Goal: Information Seeking & Learning: Check status

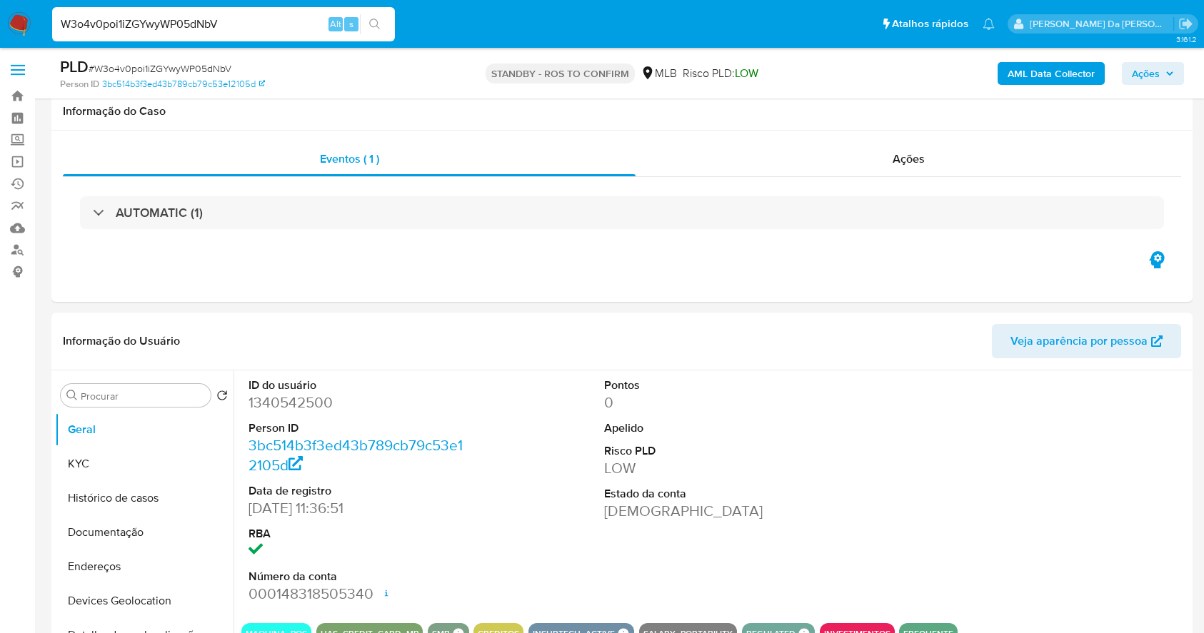
select select "10"
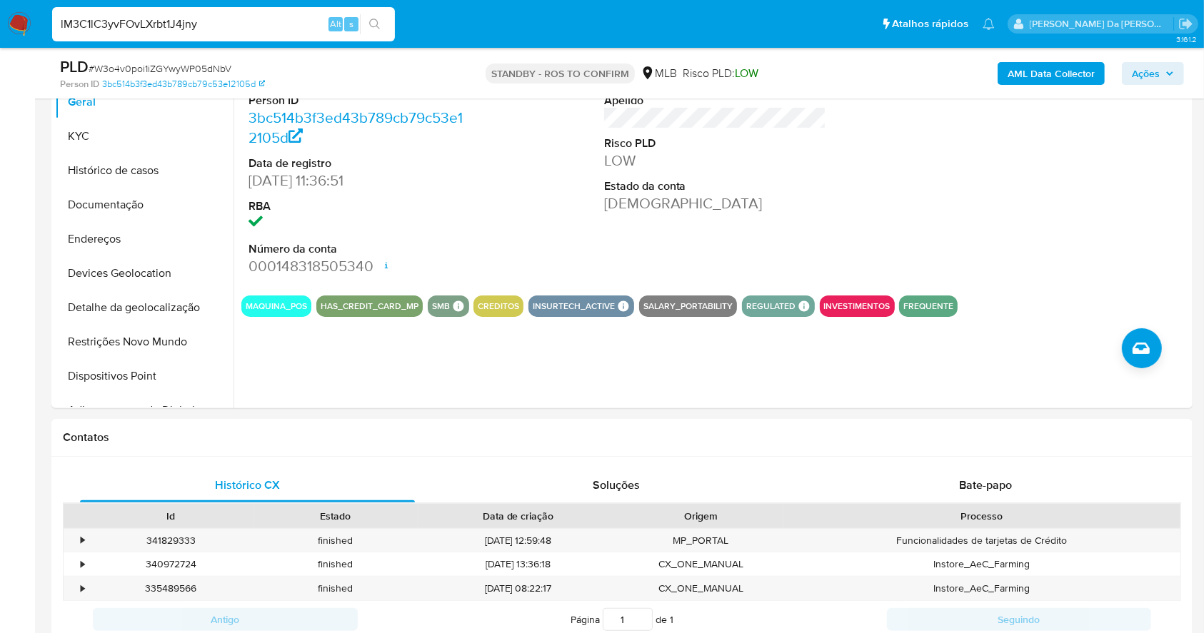
type input "lM3C1lC3yvFOvLXrbt1J4jny"
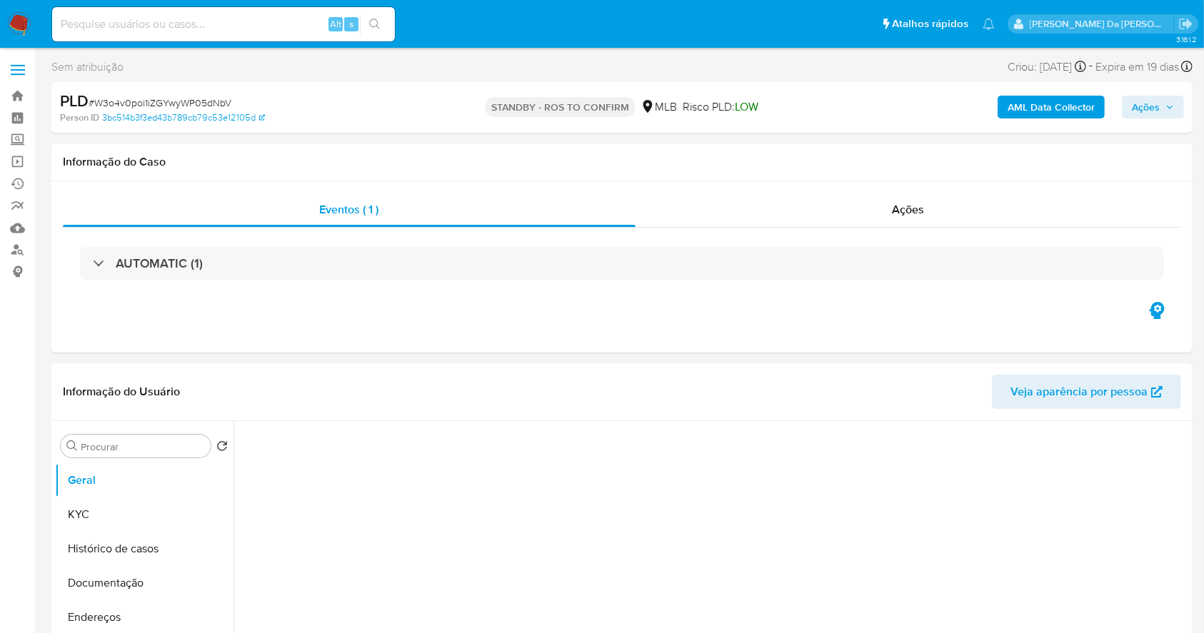
select select "10"
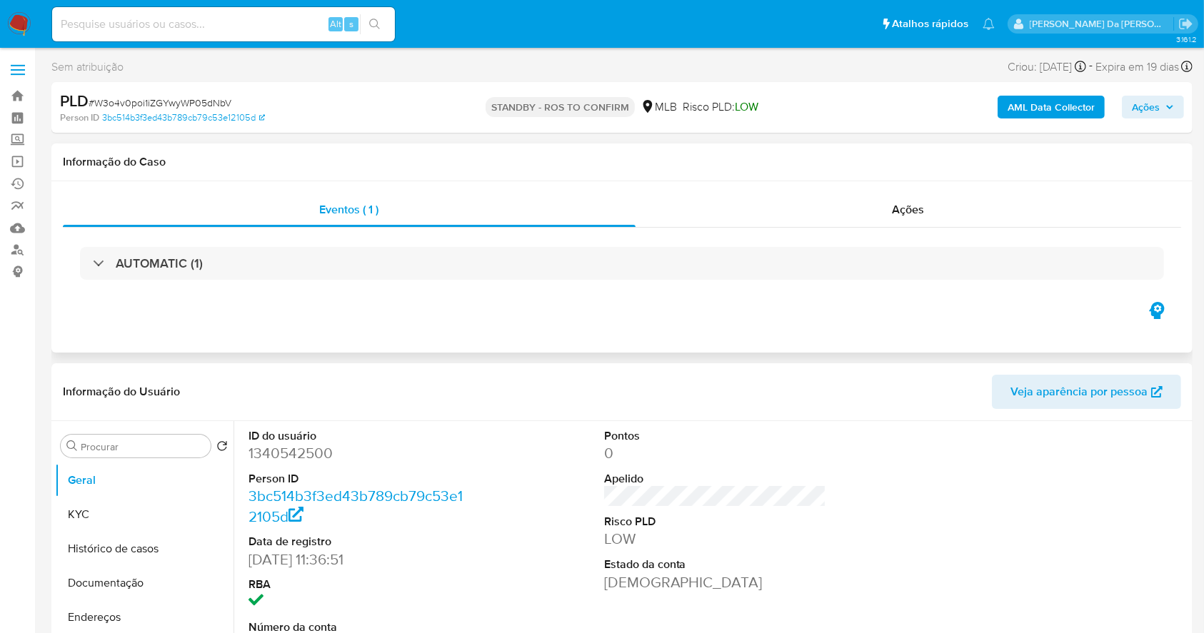
click at [616, 176] on div "Informação do Caso" at bounding box center [621, 163] width 1141 height 38
click at [210, 27] on input at bounding box center [223, 24] width 343 height 19
paste input "lM3C1lC3yvFOvLXrbt1J4jny"
type input "lM3C1lC3yvFOvLXrbt1J4jny"
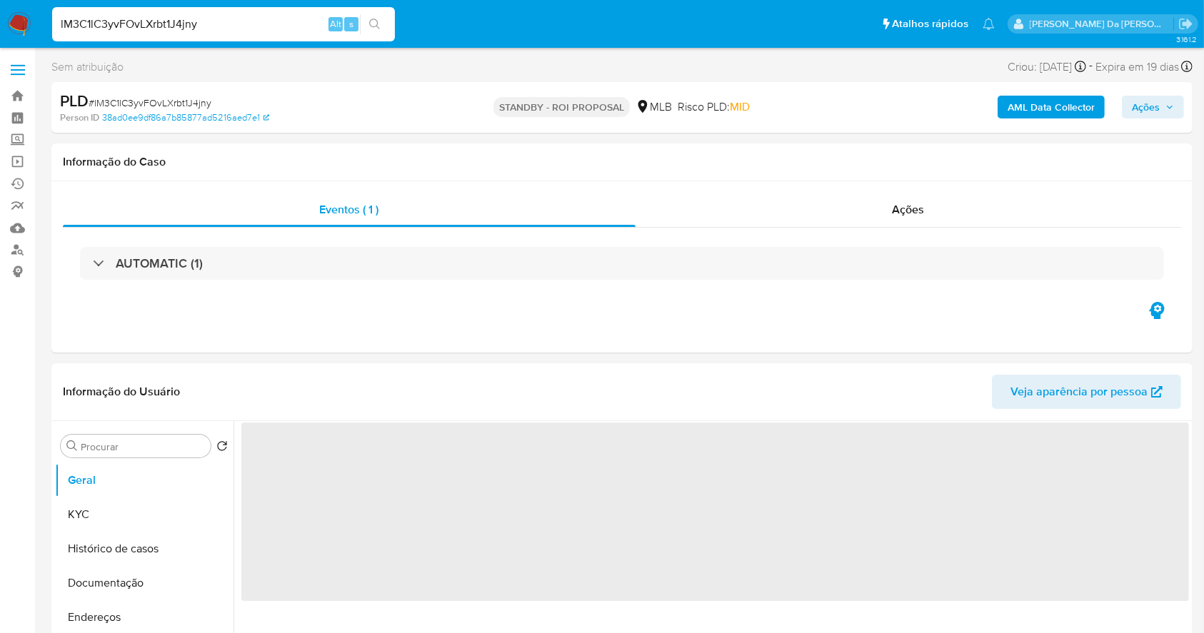
select select "10"
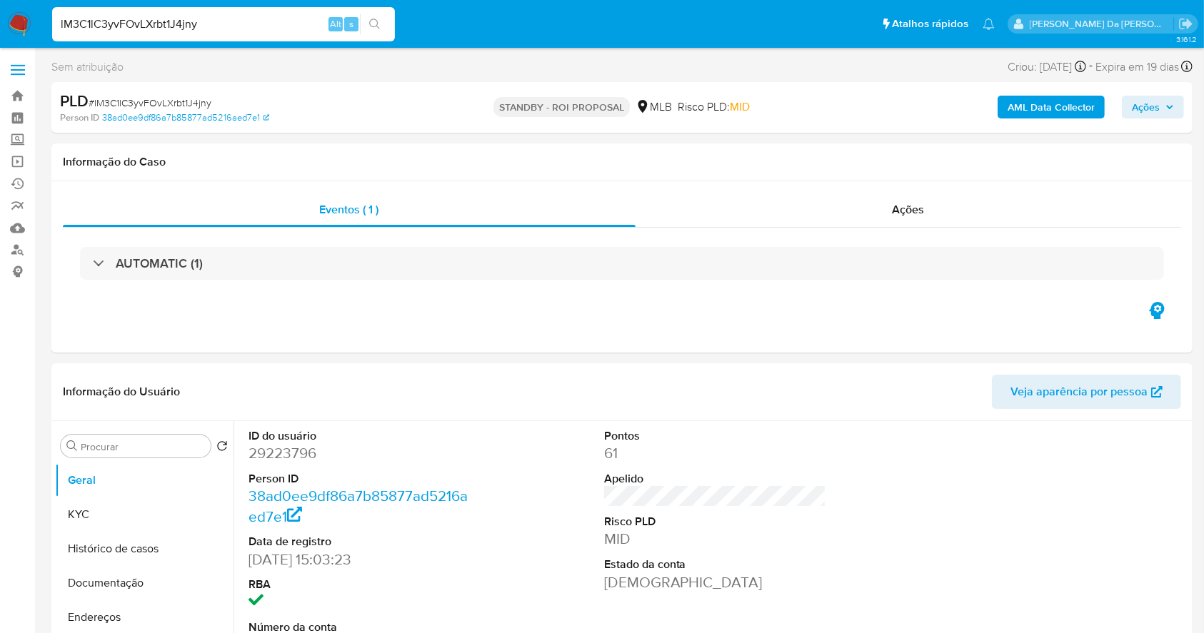
scroll to position [328, 0]
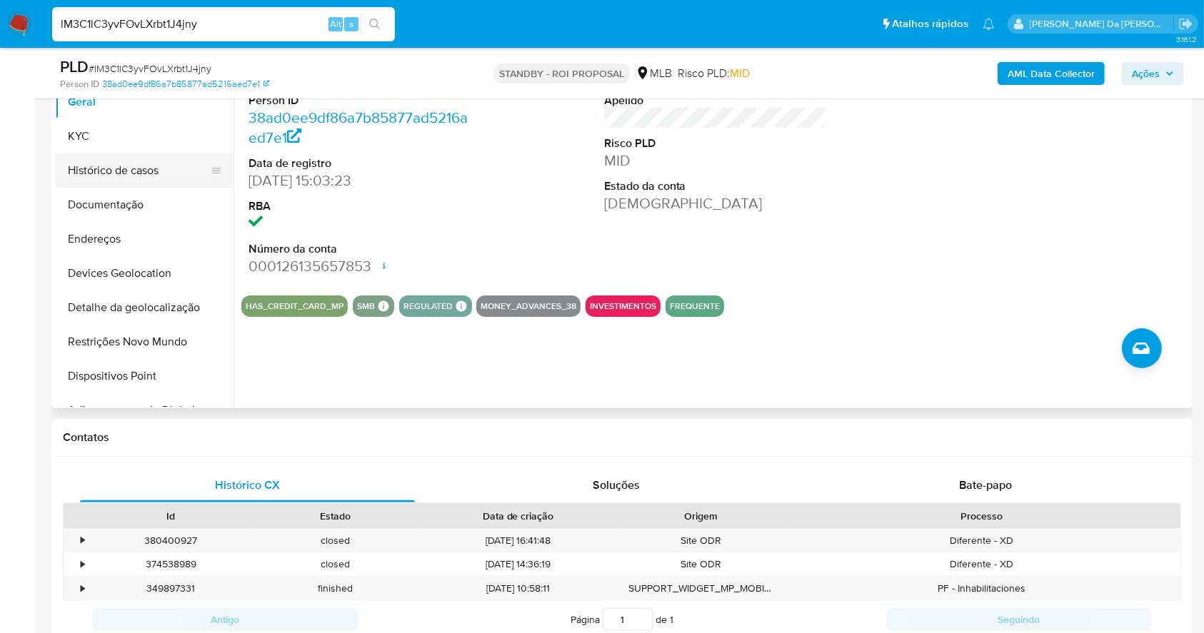
click at [120, 174] on button "Histórico de casos" at bounding box center [138, 171] width 167 height 34
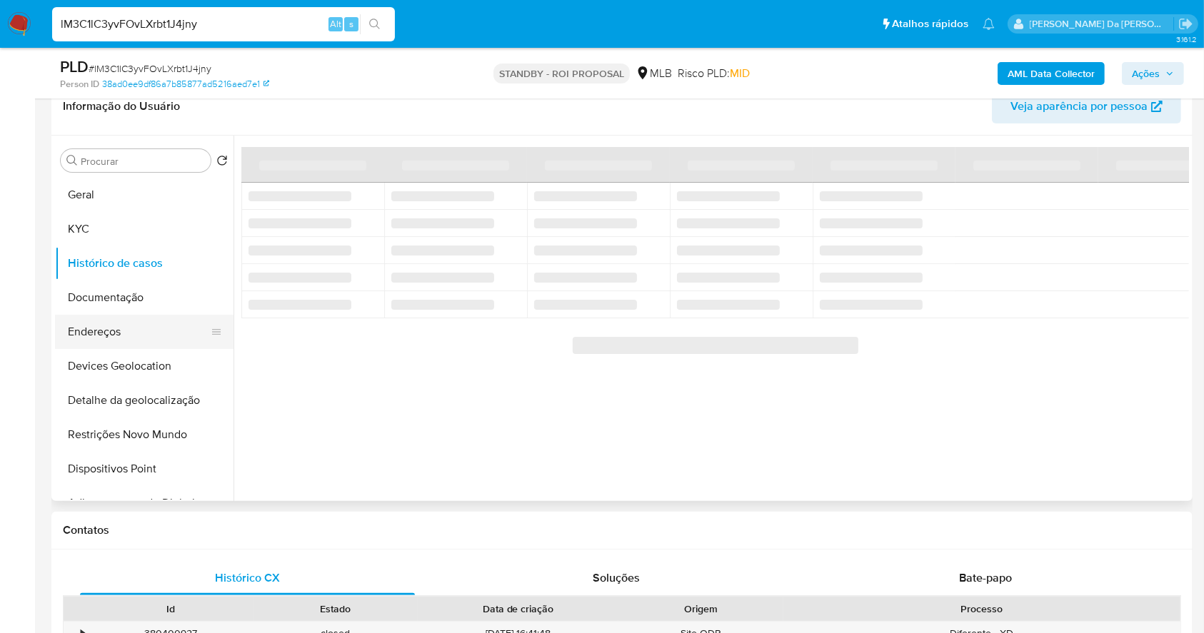
scroll to position [233, 0]
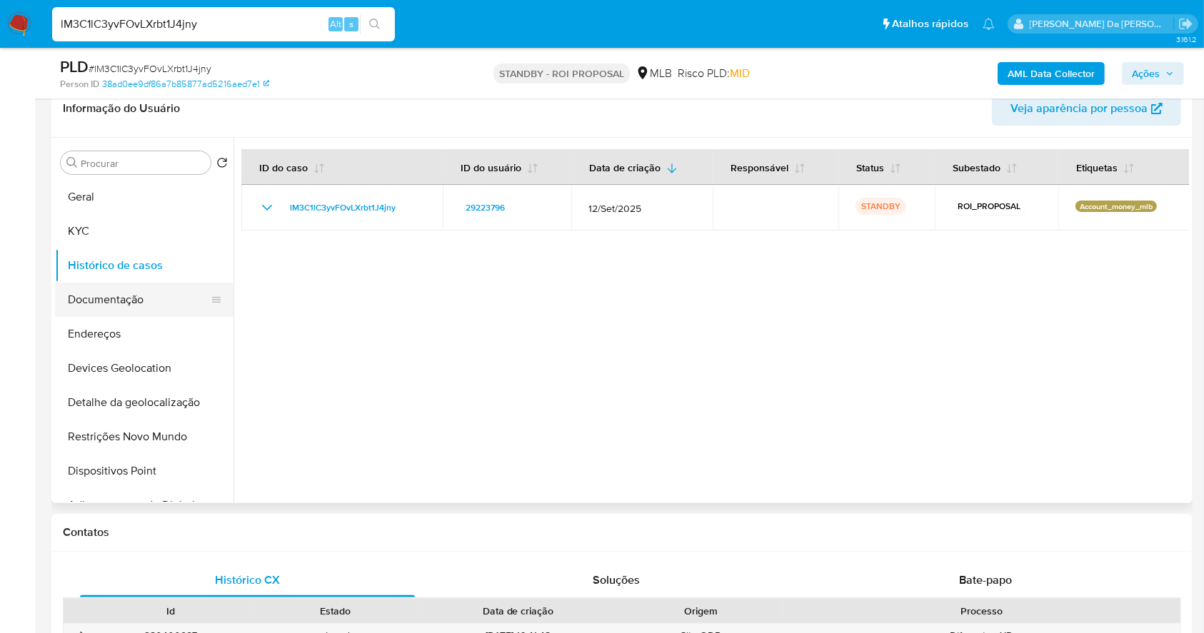
click at [120, 287] on button "Documentação" at bounding box center [138, 300] width 167 height 34
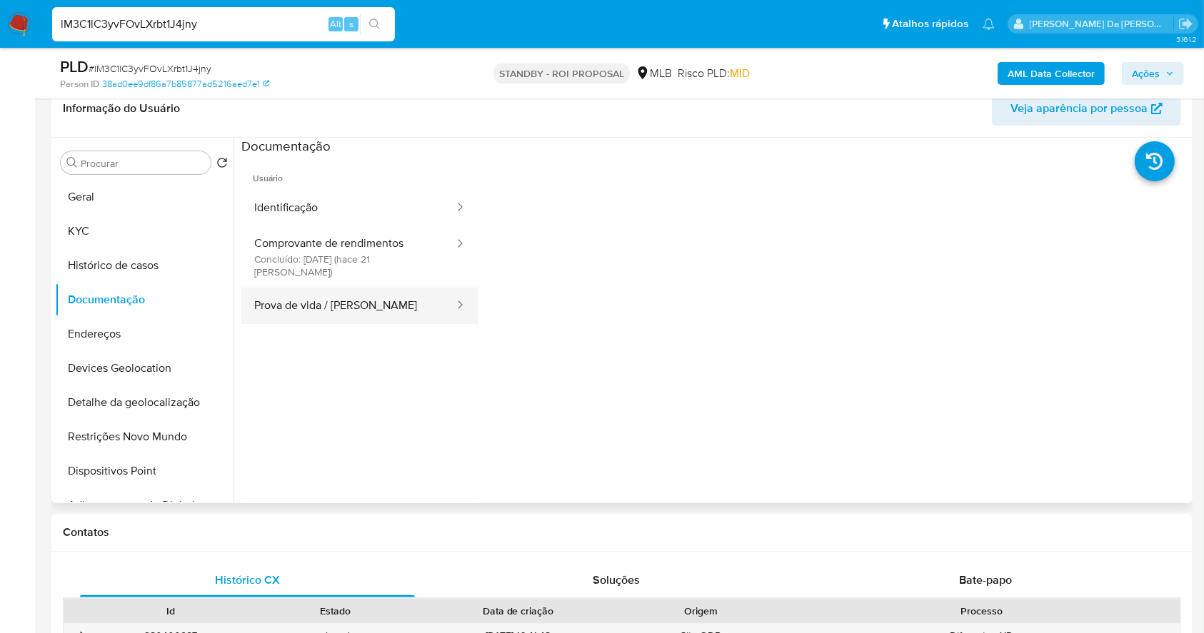
click at [315, 303] on button "Prova de vida / Selfie" at bounding box center [348, 306] width 214 height 36
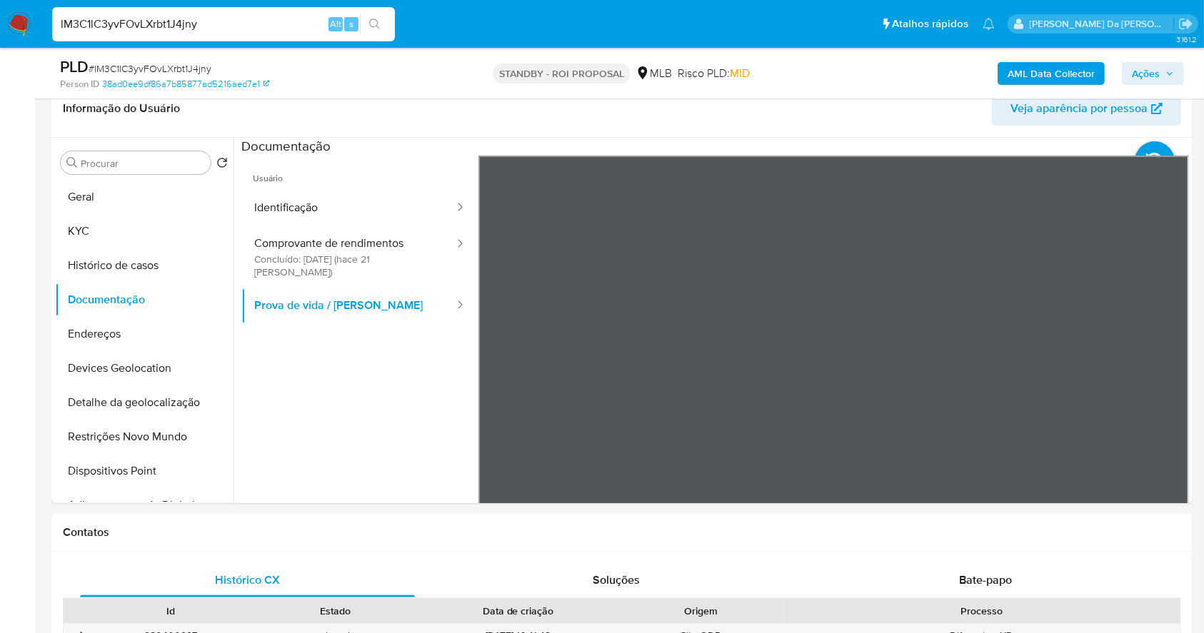
click at [169, 29] on input "lM3C1lC3yvFOvLXrbt1J4jny" at bounding box center [223, 24] width 343 height 19
paste input "TuSFHQbz7ueM4q8sN8m6u7Sl"
type input "TuSFHQbz7ueM4q8sN8m6u7Sl"
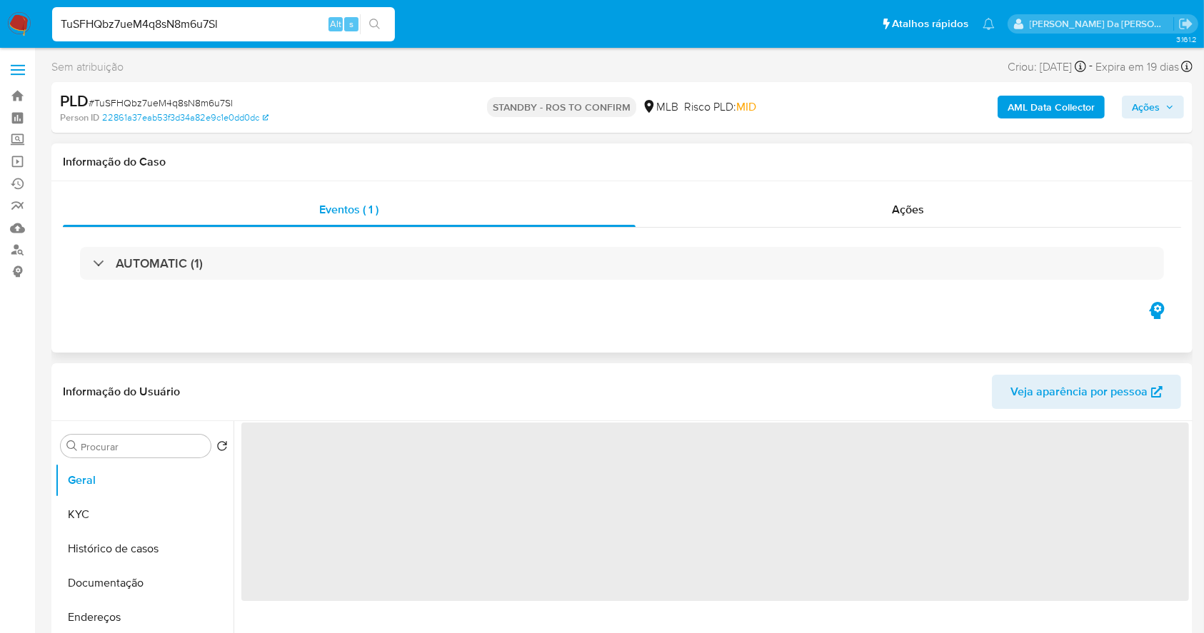
select select "10"
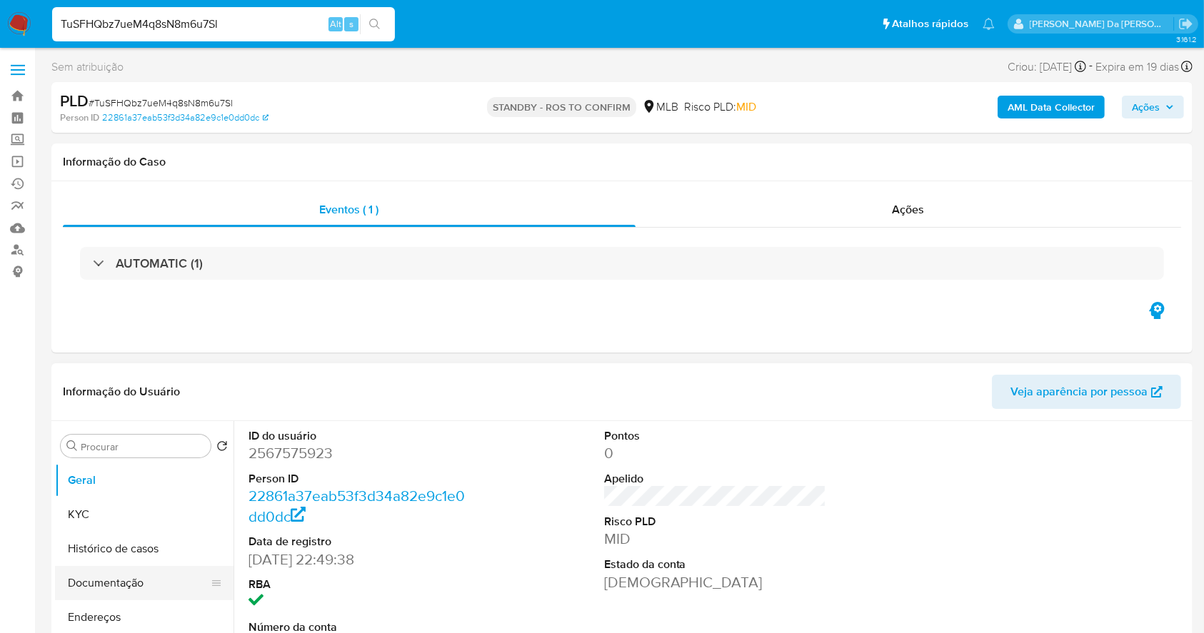
click at [116, 591] on button "Documentação" at bounding box center [138, 583] width 167 height 34
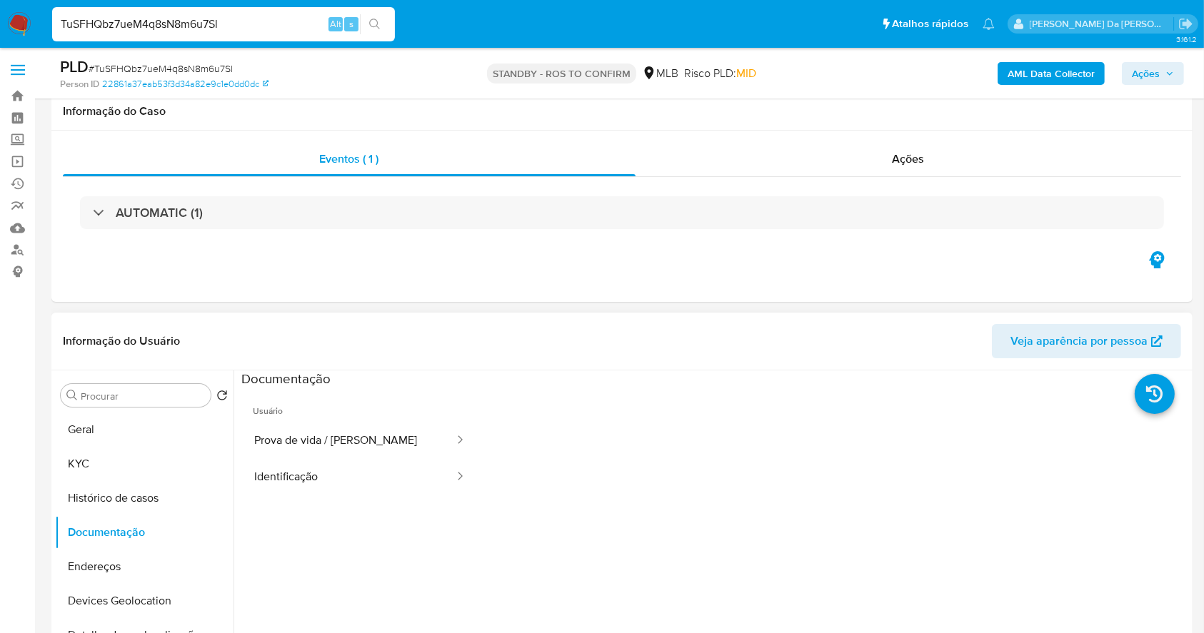
scroll to position [95, 0]
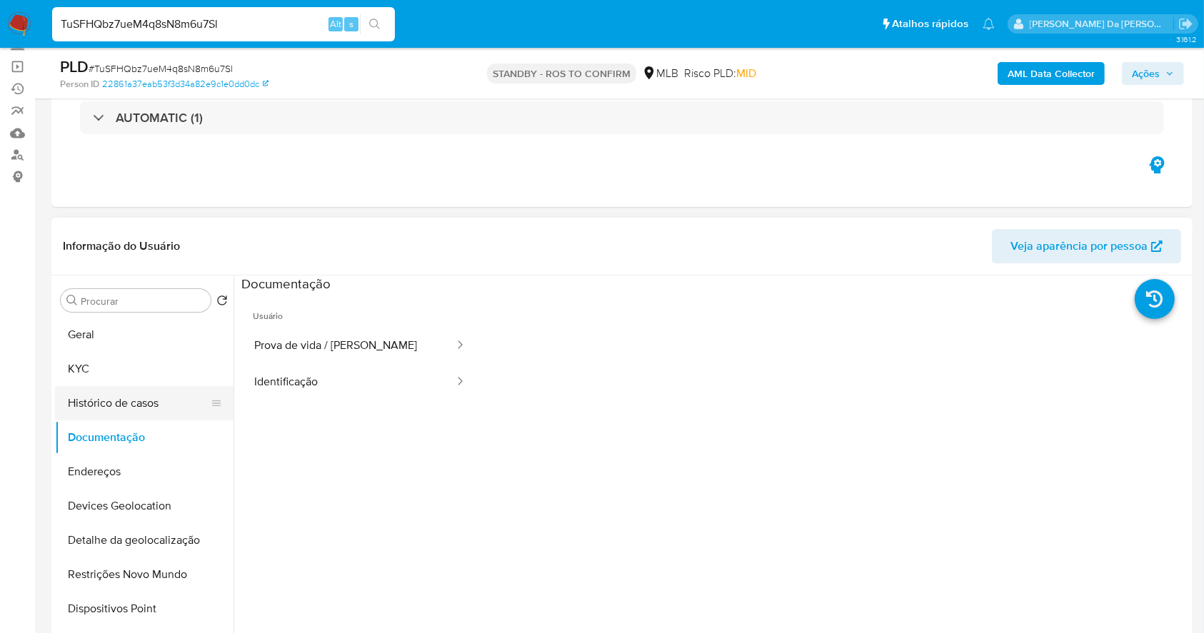
click at [123, 389] on button "Histórico de casos" at bounding box center [138, 403] width 167 height 34
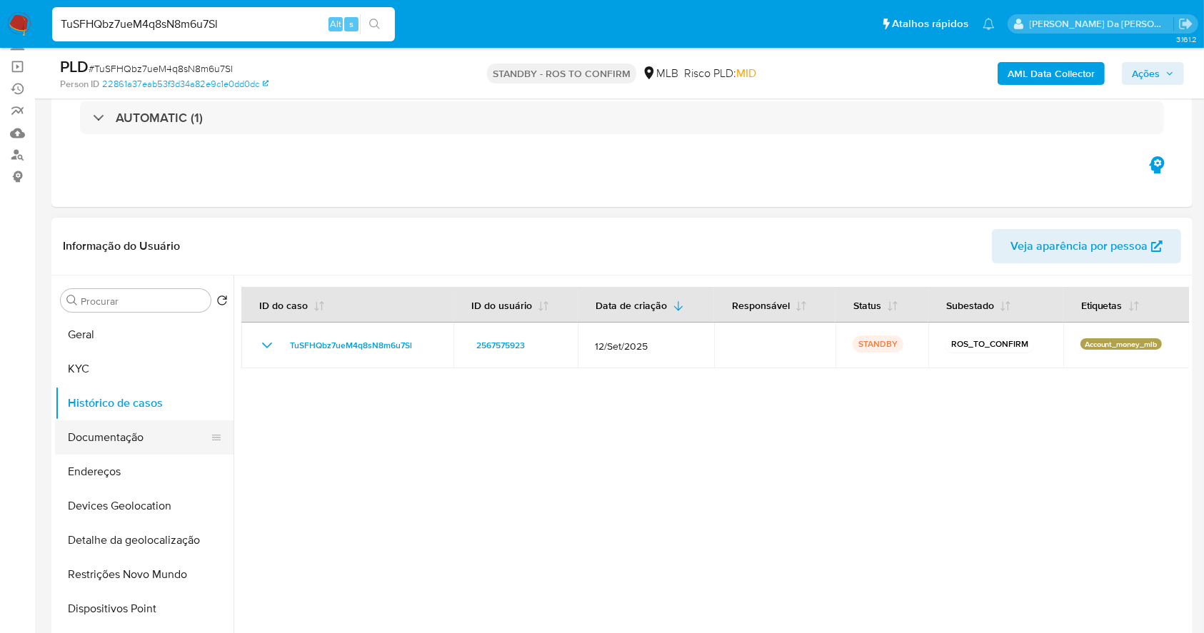
click at [109, 428] on button "Documentação" at bounding box center [138, 438] width 167 height 34
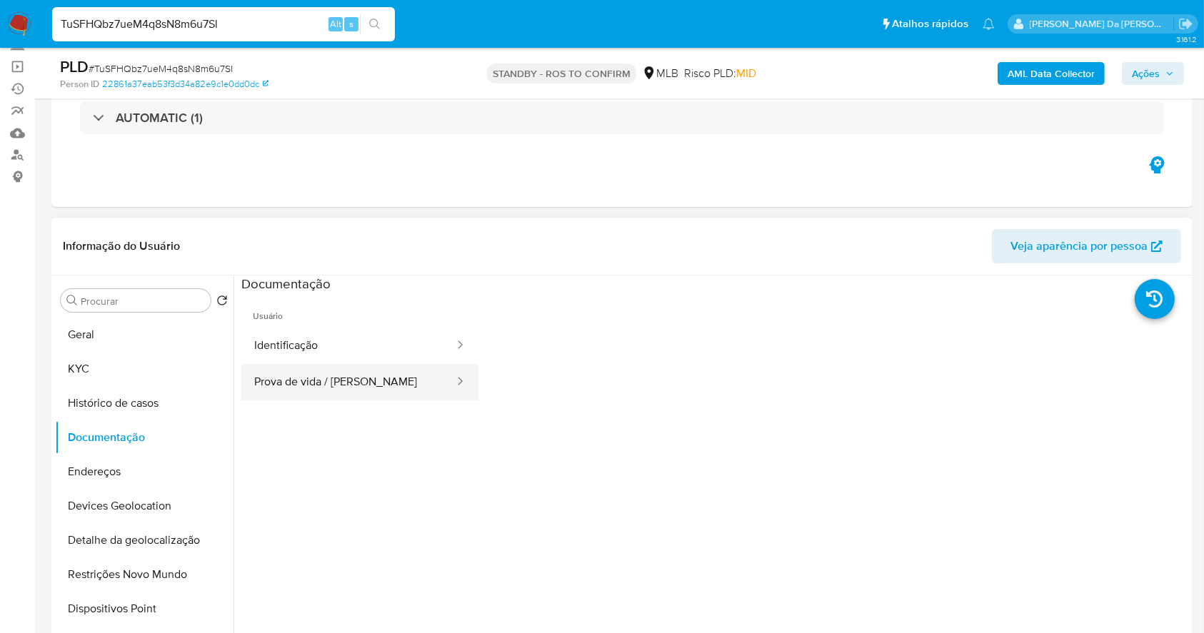
click at [313, 389] on button "Prova de vida / Selfie" at bounding box center [348, 382] width 214 height 36
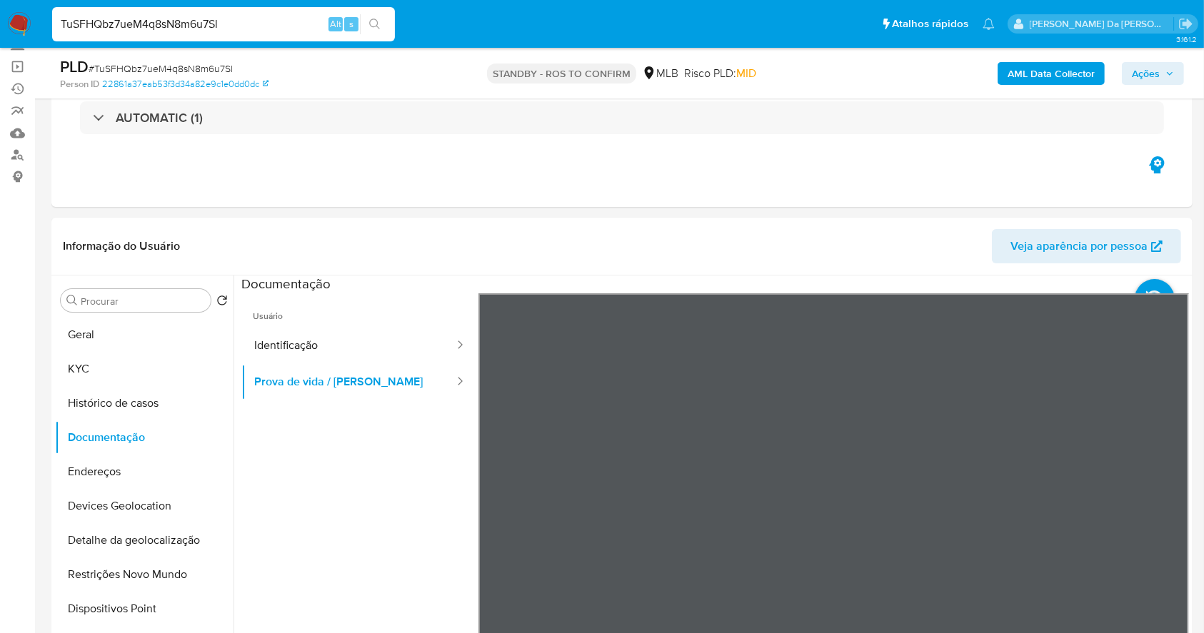
click at [313, 16] on input "TuSFHQbz7ueM4q8sN8m6u7Sl" at bounding box center [223, 24] width 343 height 19
paste input "HC1HXrfpIN2kxRPGNH9dfX8F"
type input "HC1HXrfpIN2kxRPGNH9dfX8F"
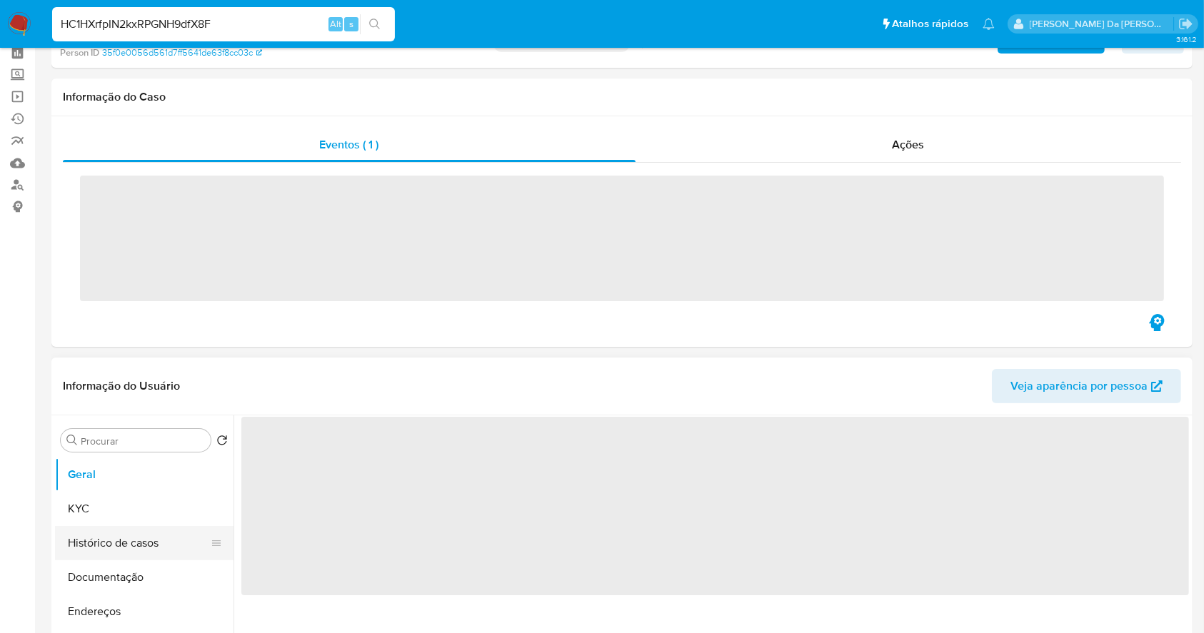
scroll to position [95, 0]
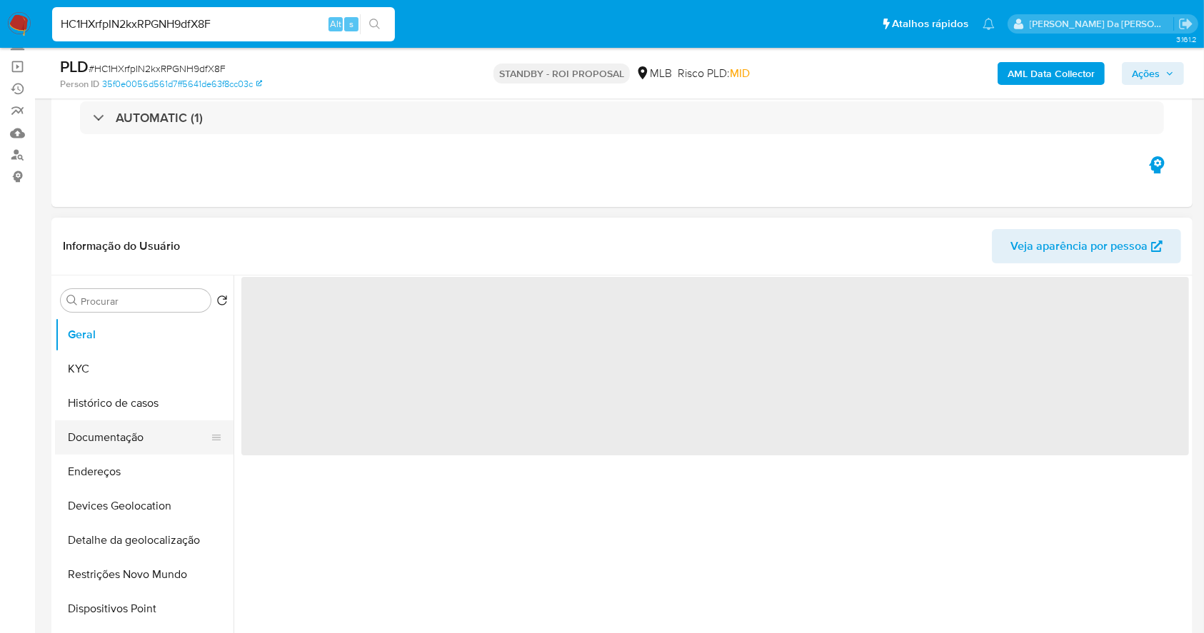
select select "10"
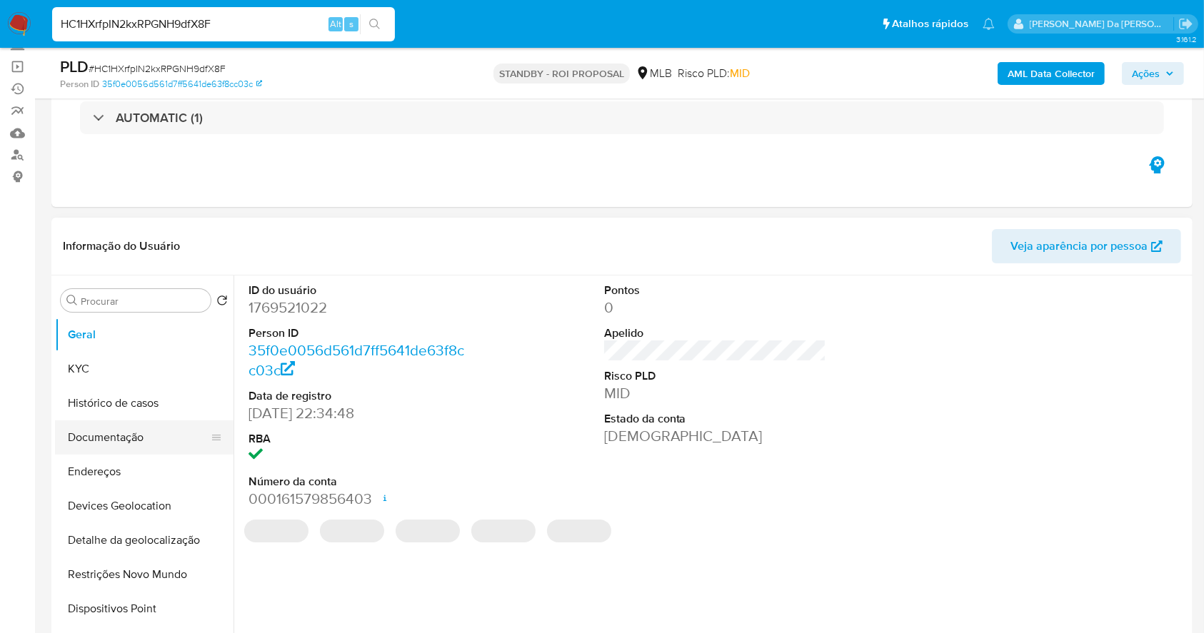
click at [123, 431] on button "Documentação" at bounding box center [138, 438] width 167 height 34
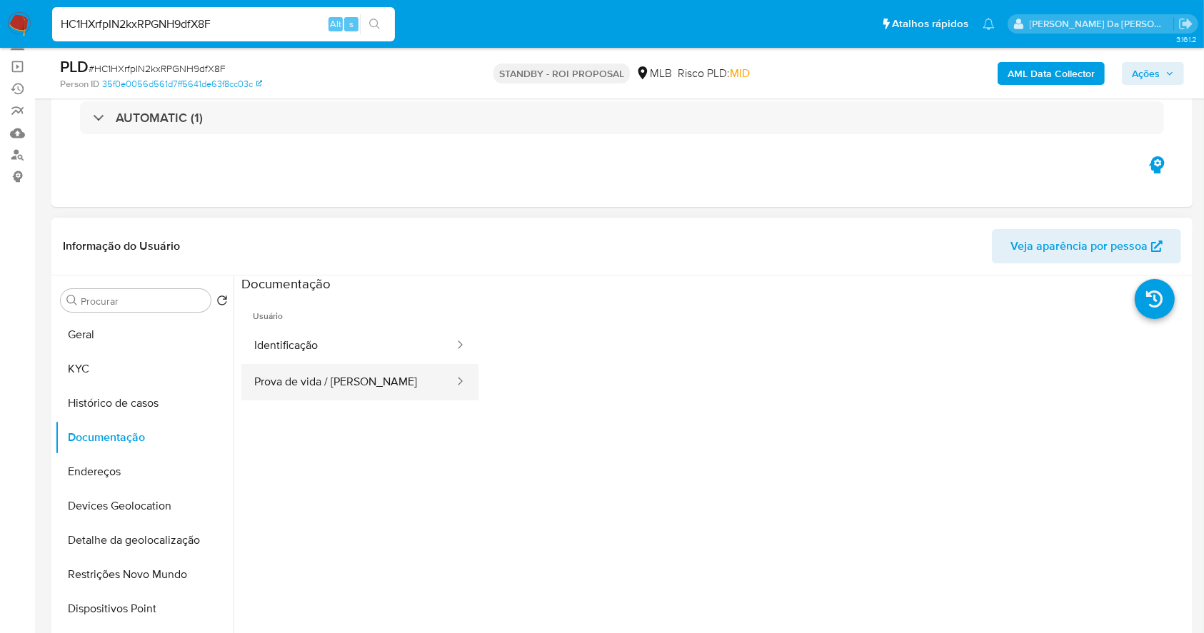
drag, startPoint x: 314, startPoint y: 381, endPoint x: 326, endPoint y: 391, distance: 15.2
click at [314, 383] on button "Prova de vida / Selfie" at bounding box center [348, 382] width 214 height 36
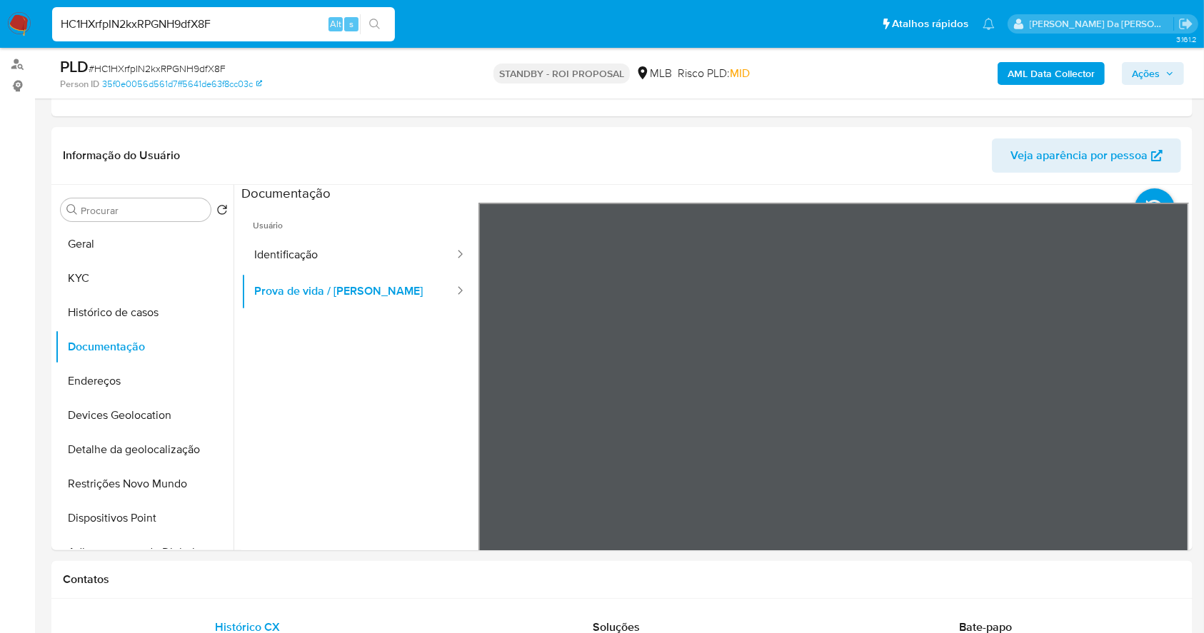
scroll to position [0, 0]
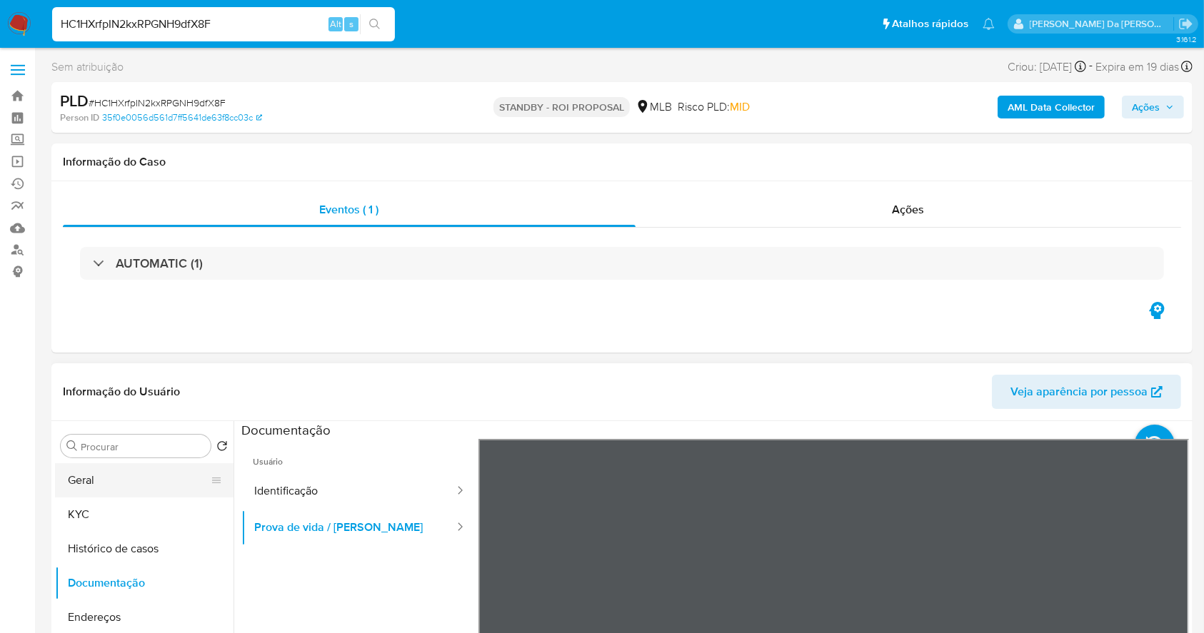
click at [86, 489] on button "Geral" at bounding box center [138, 480] width 167 height 34
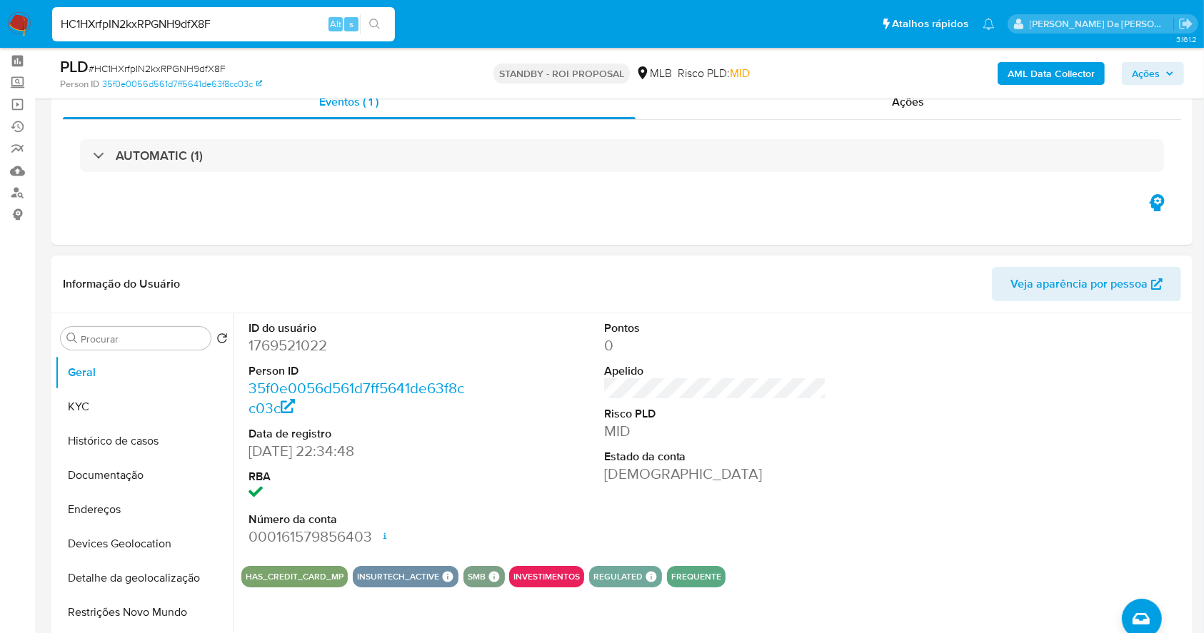
scroll to position [42, 0]
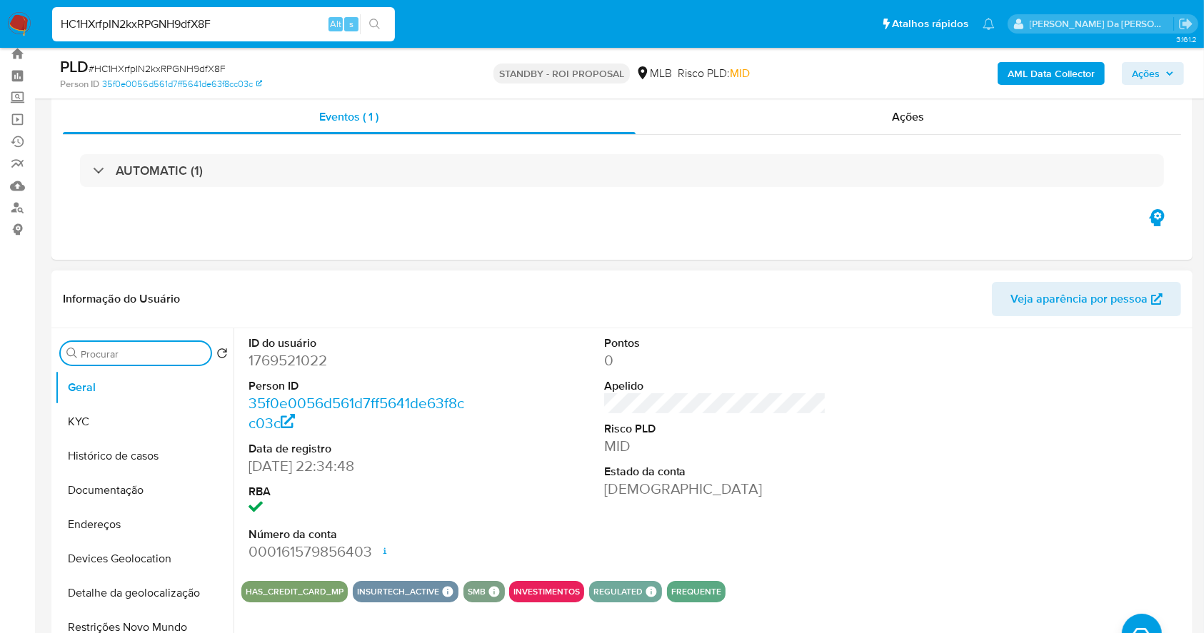
click at [102, 348] on input "Procurar" at bounding box center [143, 354] width 124 height 13
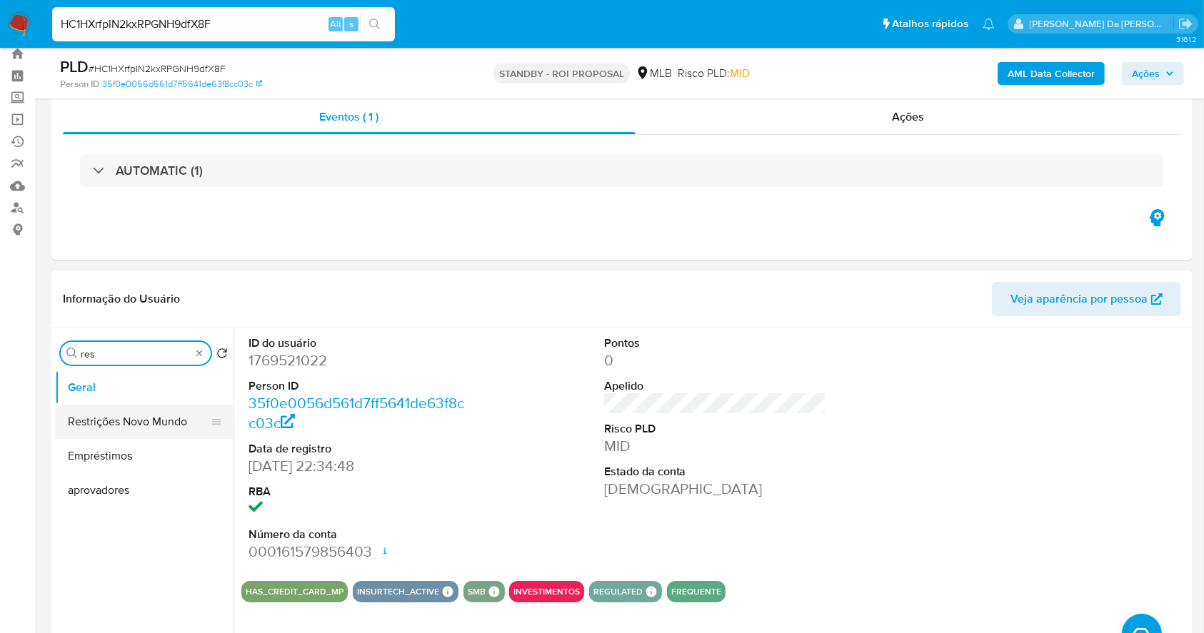
type input "res"
click at [109, 423] on button "Restrições Novo Mundo" at bounding box center [138, 422] width 167 height 34
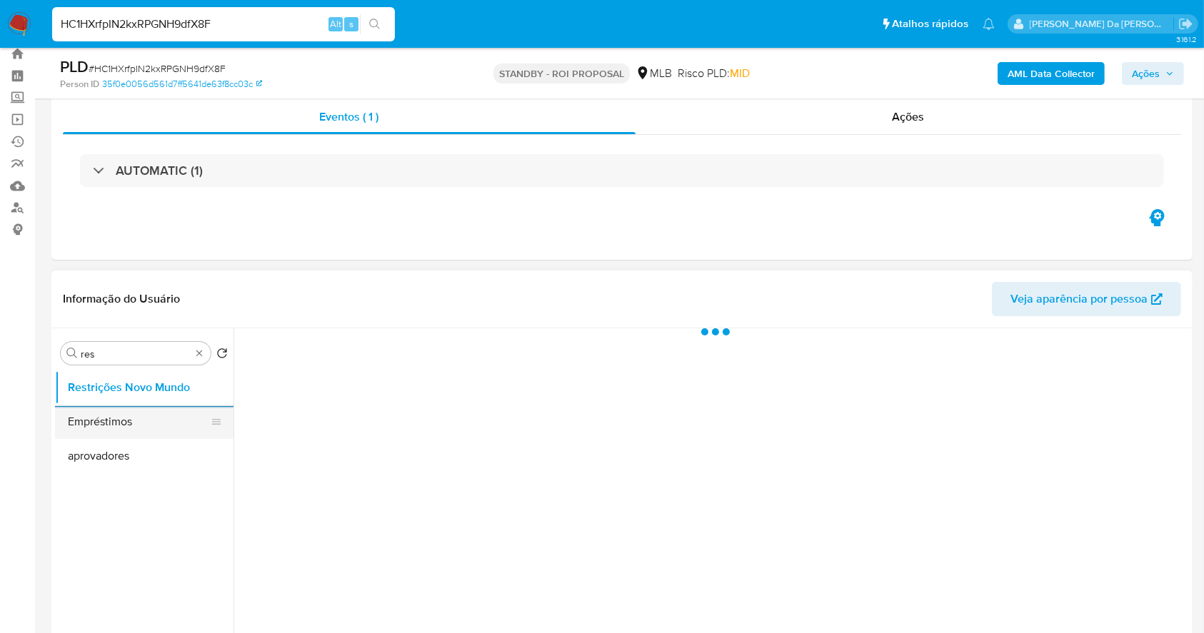
click at [55, 371] on button "Restrições Novo Mundo" at bounding box center [144, 388] width 179 height 34
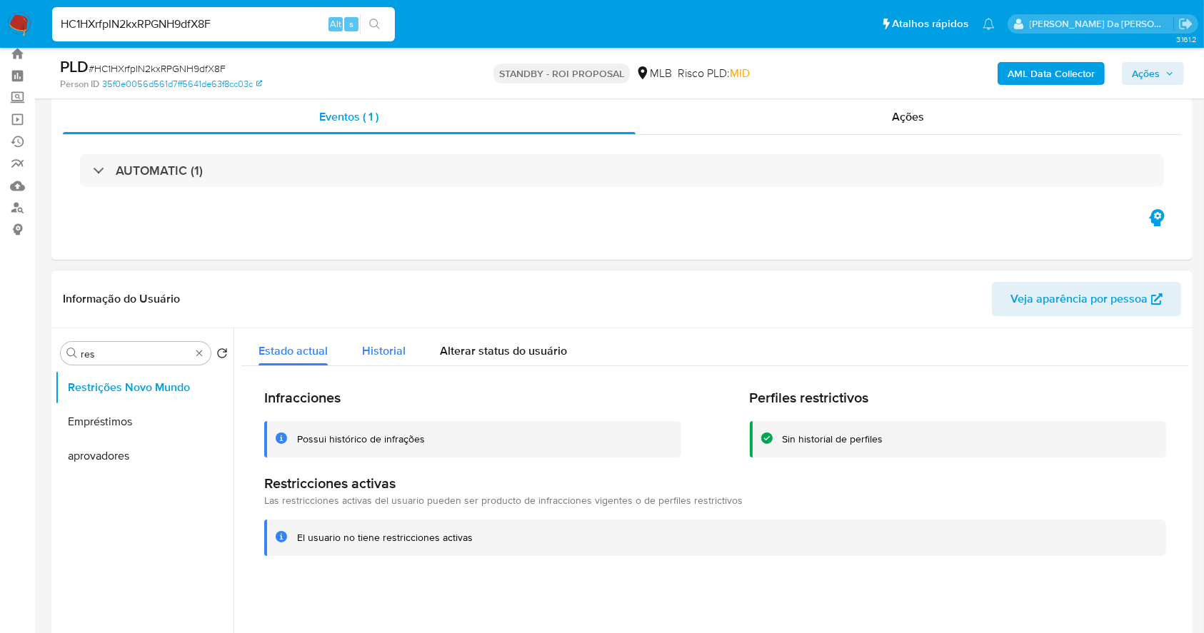
click at [381, 346] on span "Historial" at bounding box center [384, 351] width 44 height 16
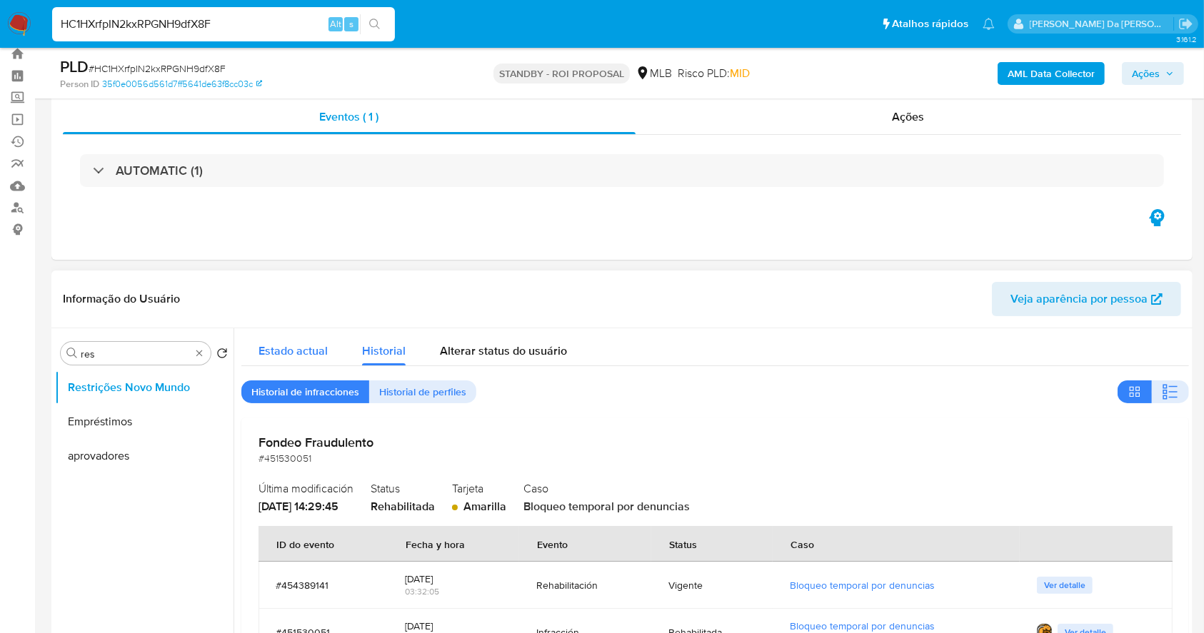
click at [269, 344] on span "Estado actual" at bounding box center [293, 351] width 69 height 16
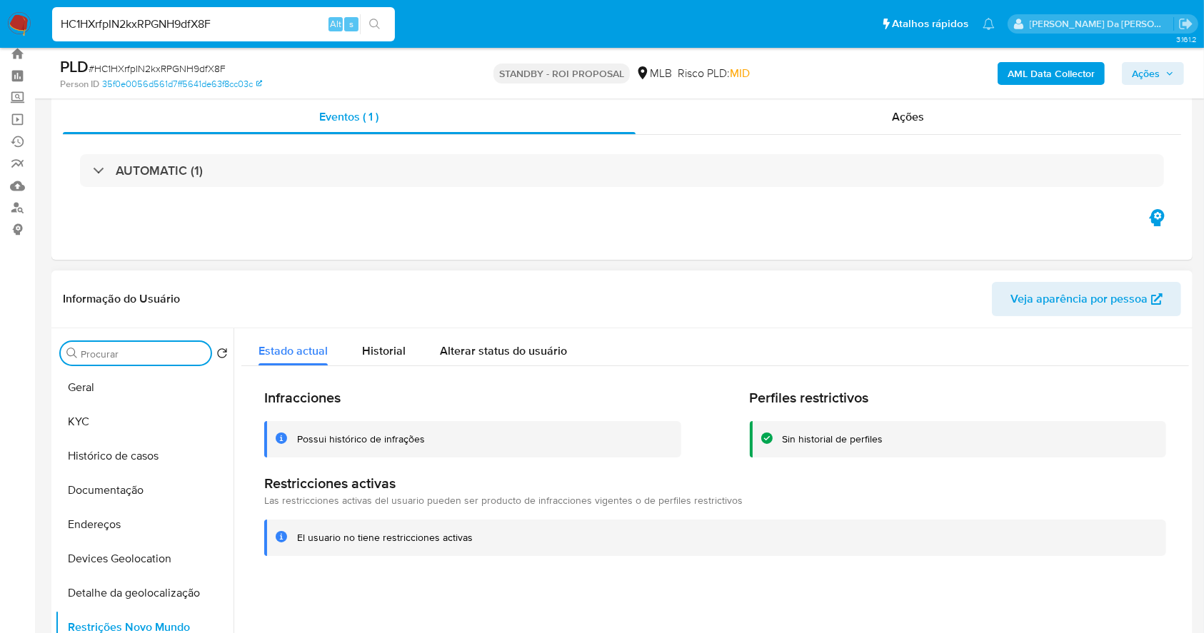
click at [198, 348] on input "Procurar" at bounding box center [143, 354] width 124 height 13
click at [109, 417] on button "KYC" at bounding box center [138, 422] width 167 height 34
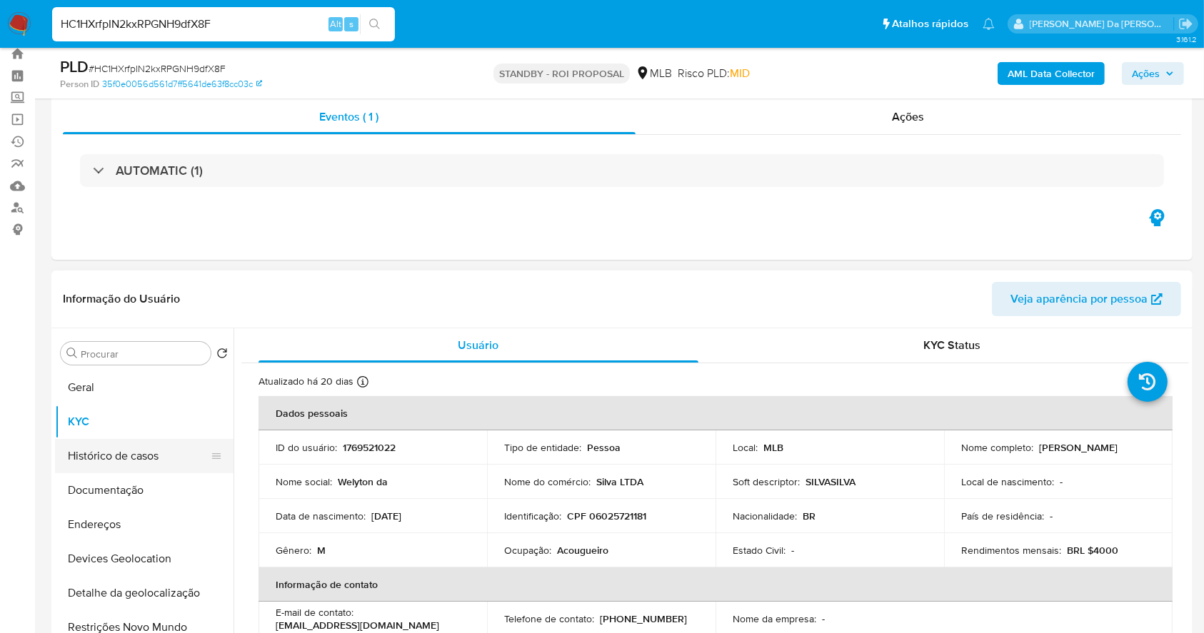
click at [154, 463] on button "Histórico de casos" at bounding box center [138, 456] width 167 height 34
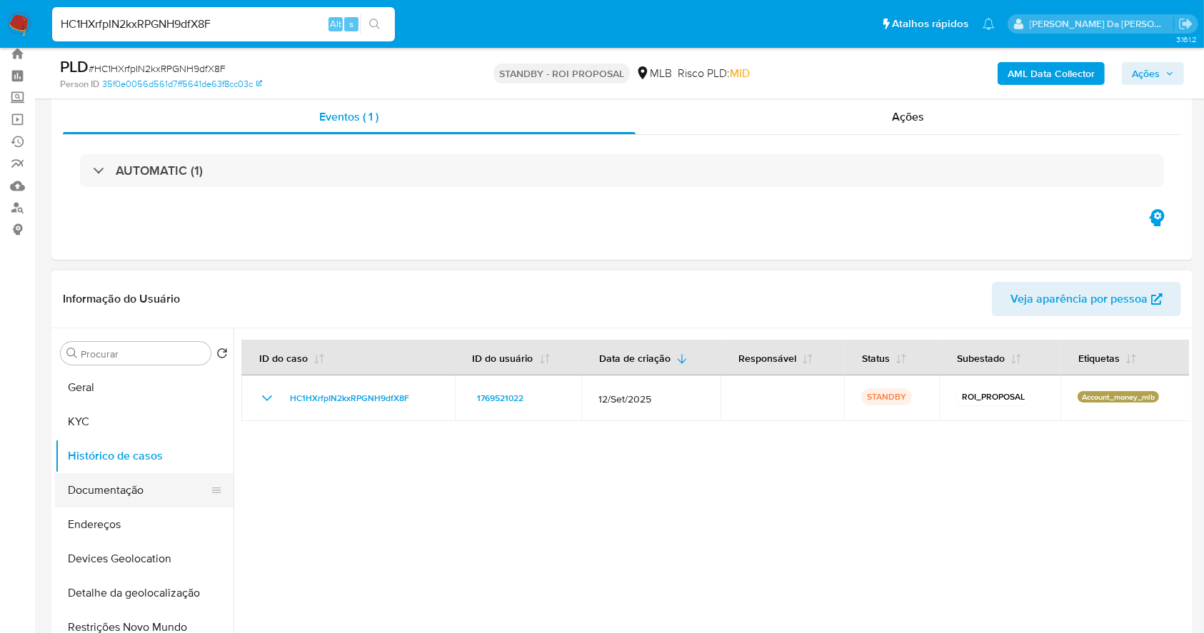
click at [137, 486] on button "Documentação" at bounding box center [138, 490] width 167 height 34
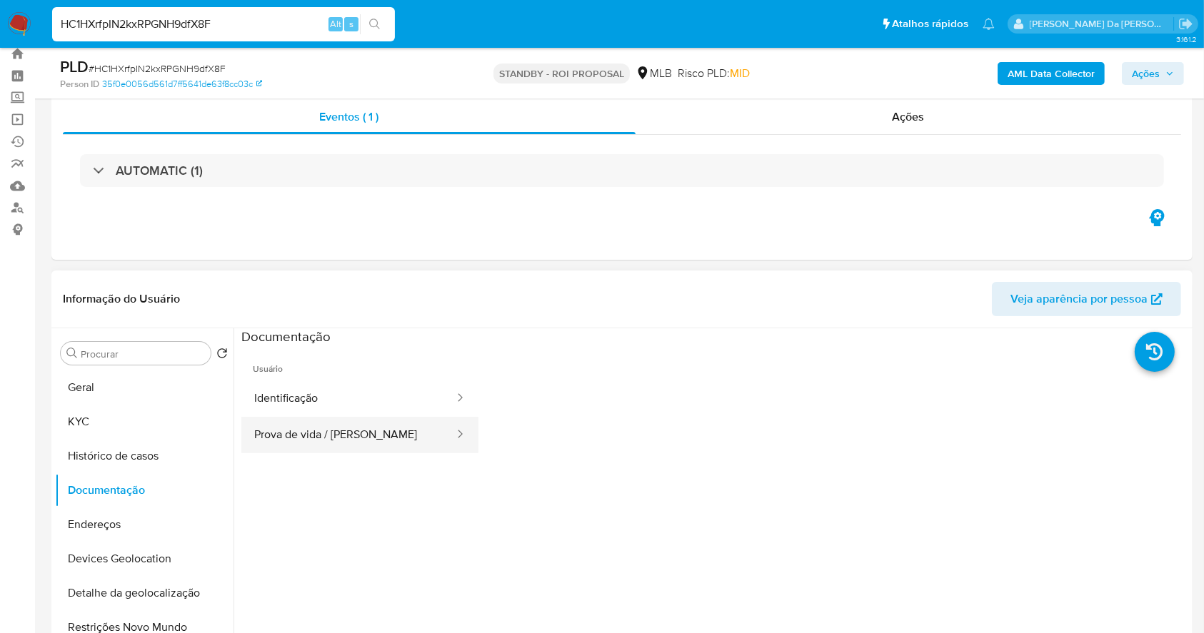
click at [375, 430] on button "Prova de vida / Selfie" at bounding box center [348, 435] width 214 height 36
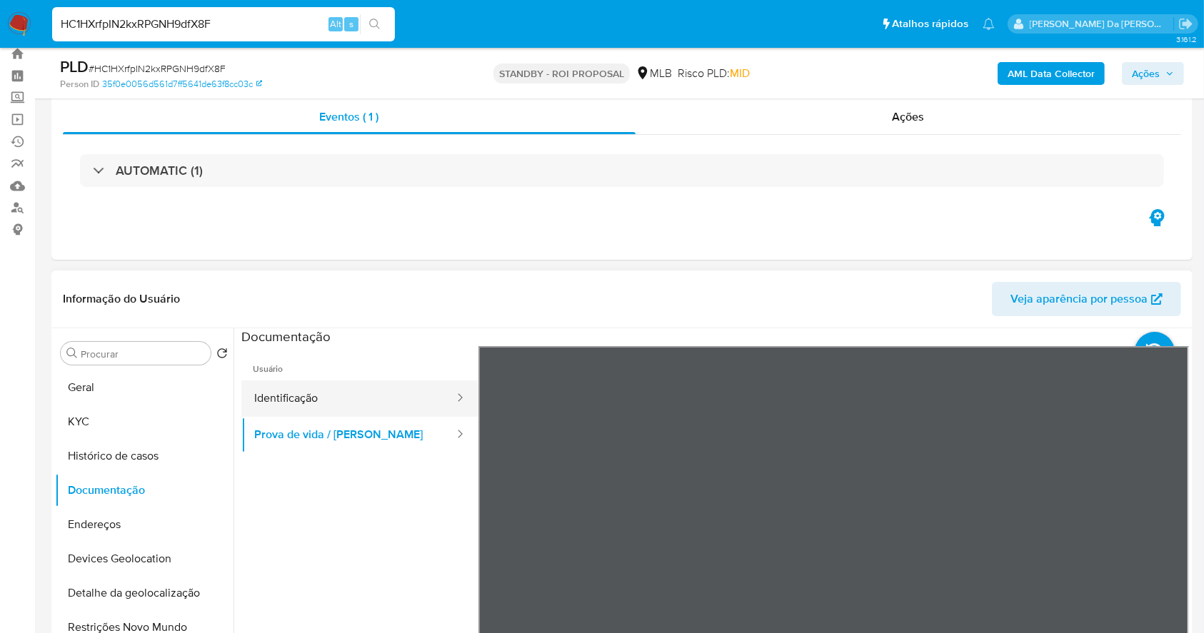
click at [273, 413] on button "Identificação" at bounding box center [348, 399] width 214 height 36
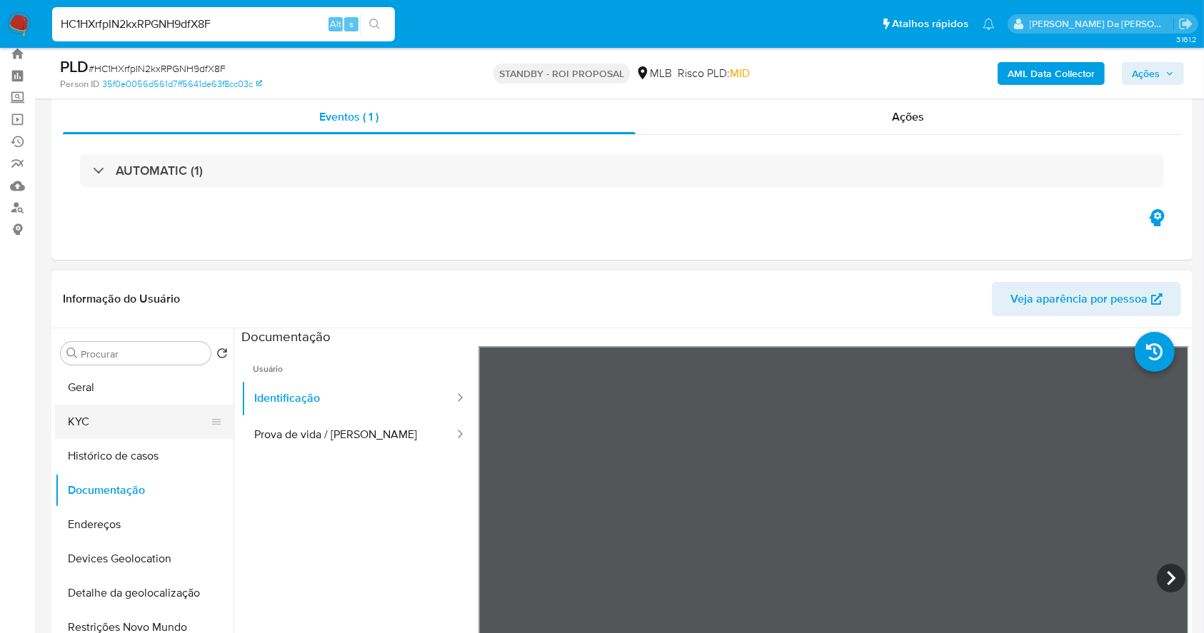
click at [129, 417] on button "KYC" at bounding box center [138, 422] width 167 height 34
click at [129, 419] on button "KYC" at bounding box center [138, 422] width 167 height 34
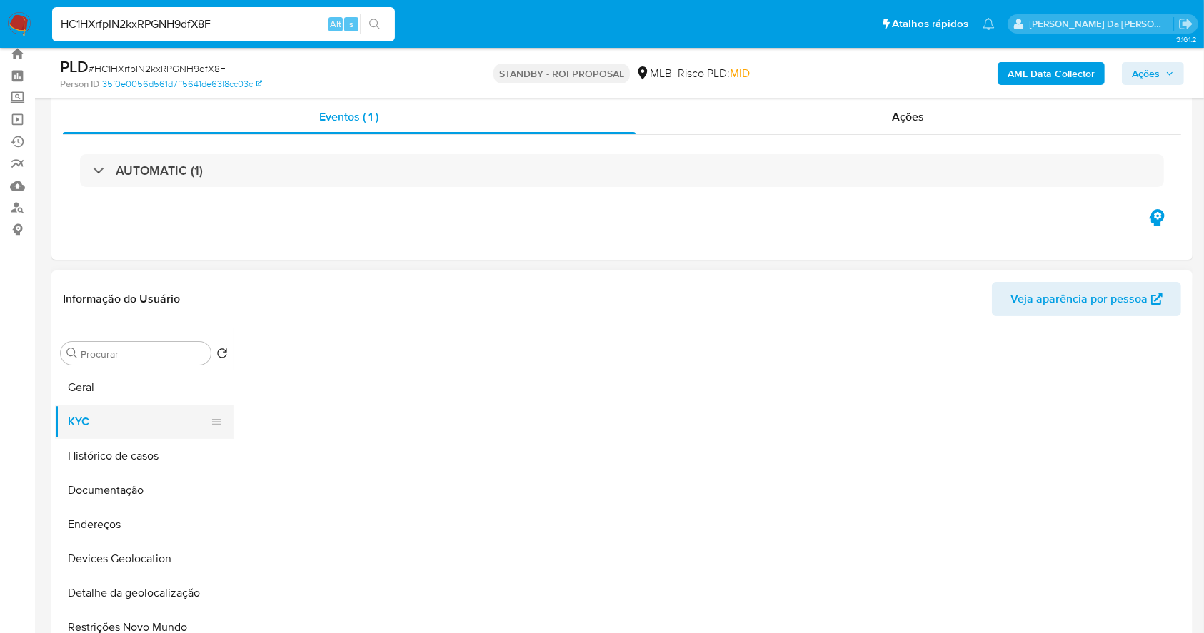
click at [129, 419] on button "KYC" at bounding box center [138, 422] width 167 height 34
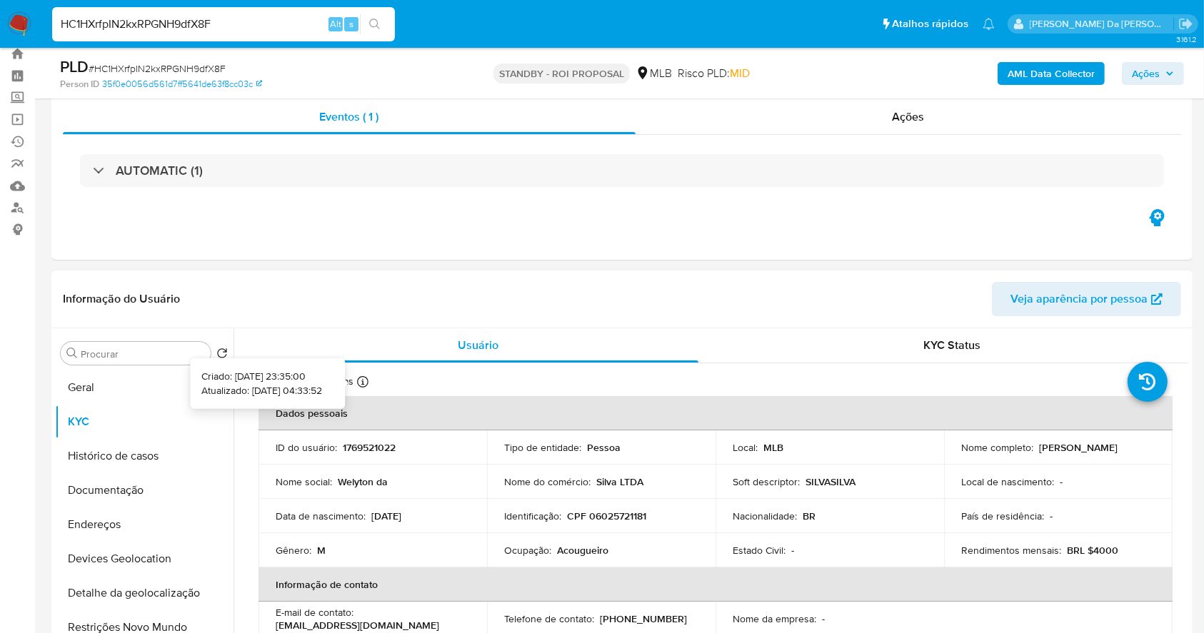
click at [360, 379] on icon at bounding box center [362, 381] width 11 height 11
click at [633, 484] on p "Silva LTDA" at bounding box center [619, 482] width 47 height 13
click at [187, 406] on button "KYC" at bounding box center [138, 422] width 167 height 34
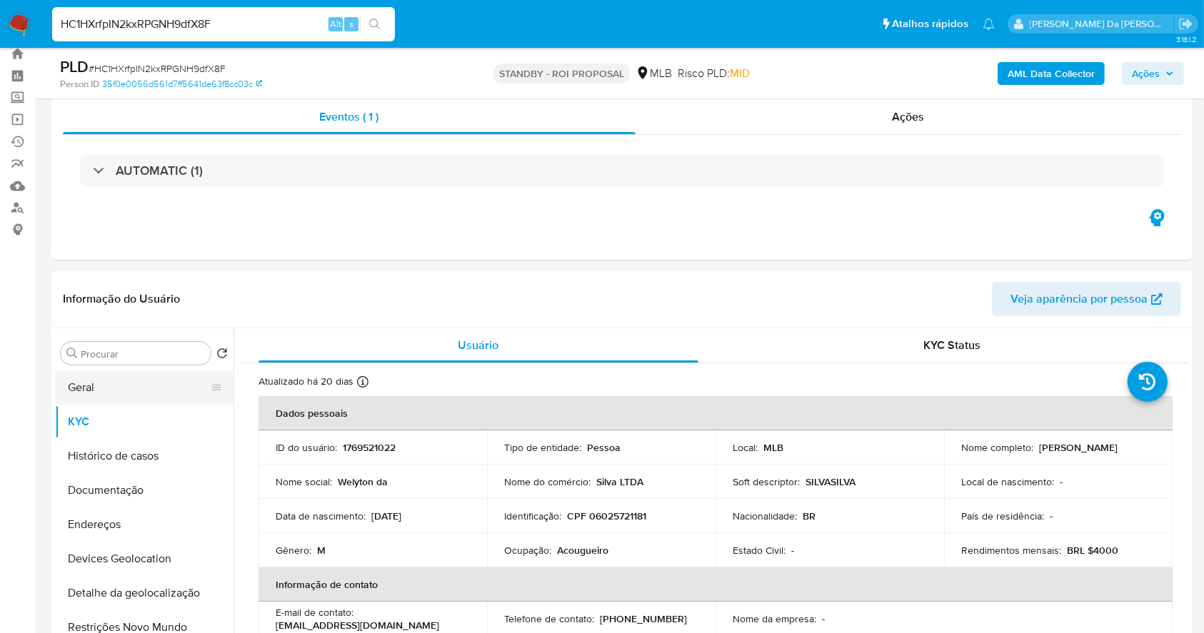
click at [177, 384] on button "Geral" at bounding box center [138, 388] width 167 height 34
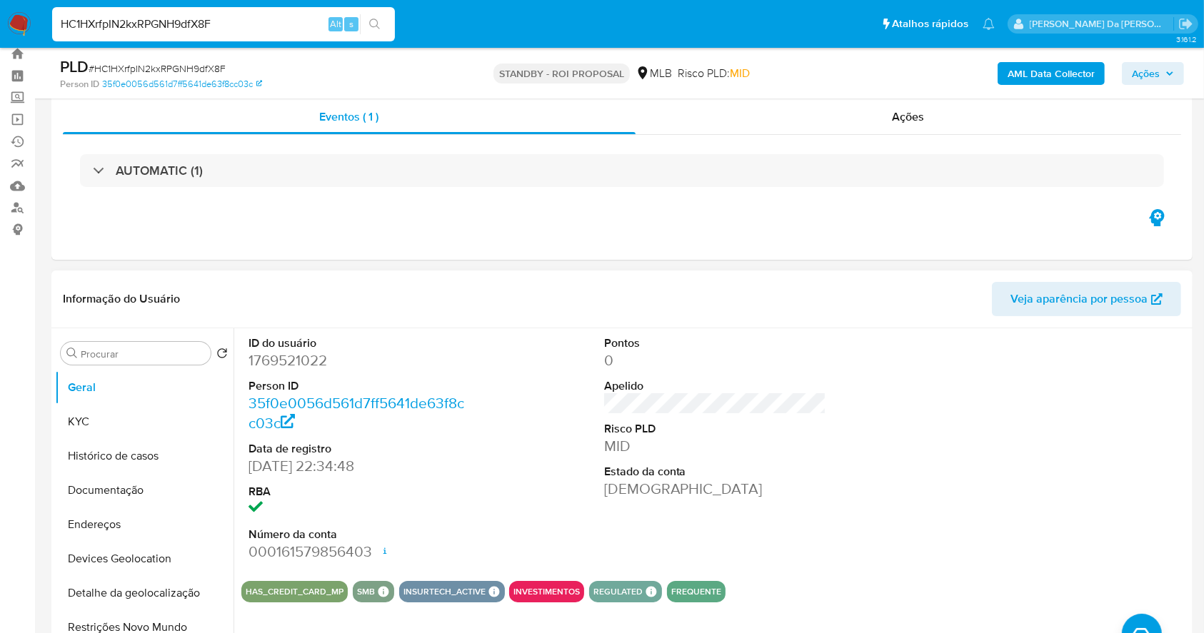
click at [350, 446] on dt "Data de registro" at bounding box center [360, 449] width 223 height 16
click at [261, 25] on input "HC1HXrfpIN2kxRPGNH9dfX8F" at bounding box center [223, 24] width 343 height 19
paste input "mglQkpRicrp45CqLOltM2n2K"
type input "mglQkpRicrp45CqLOltM2n2K"
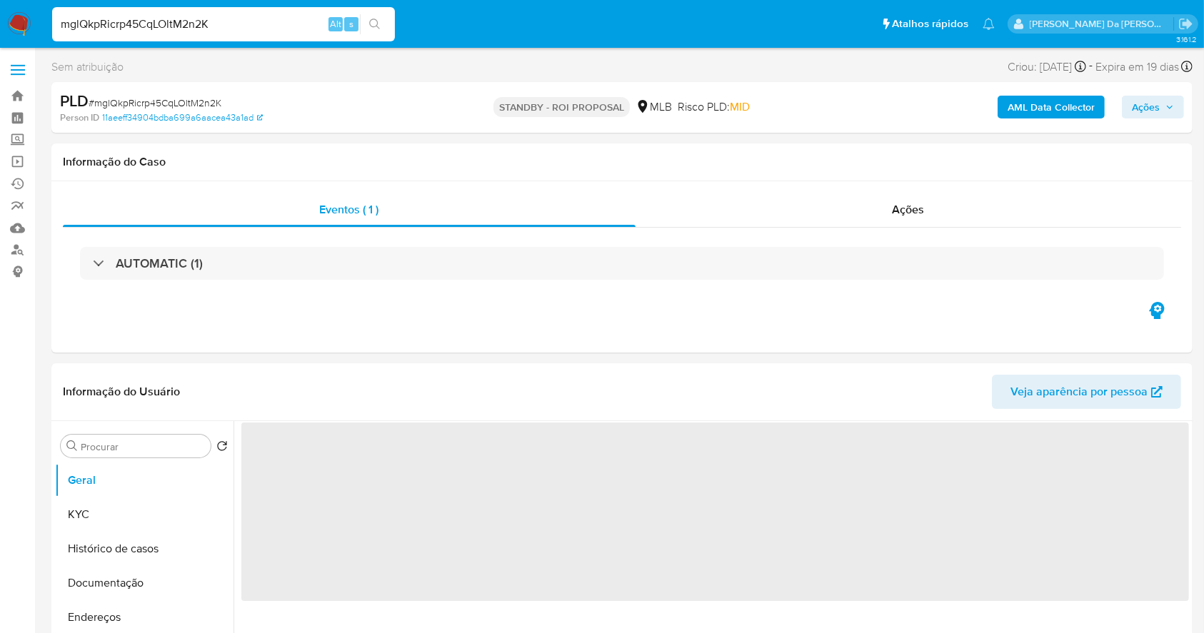
select select "10"
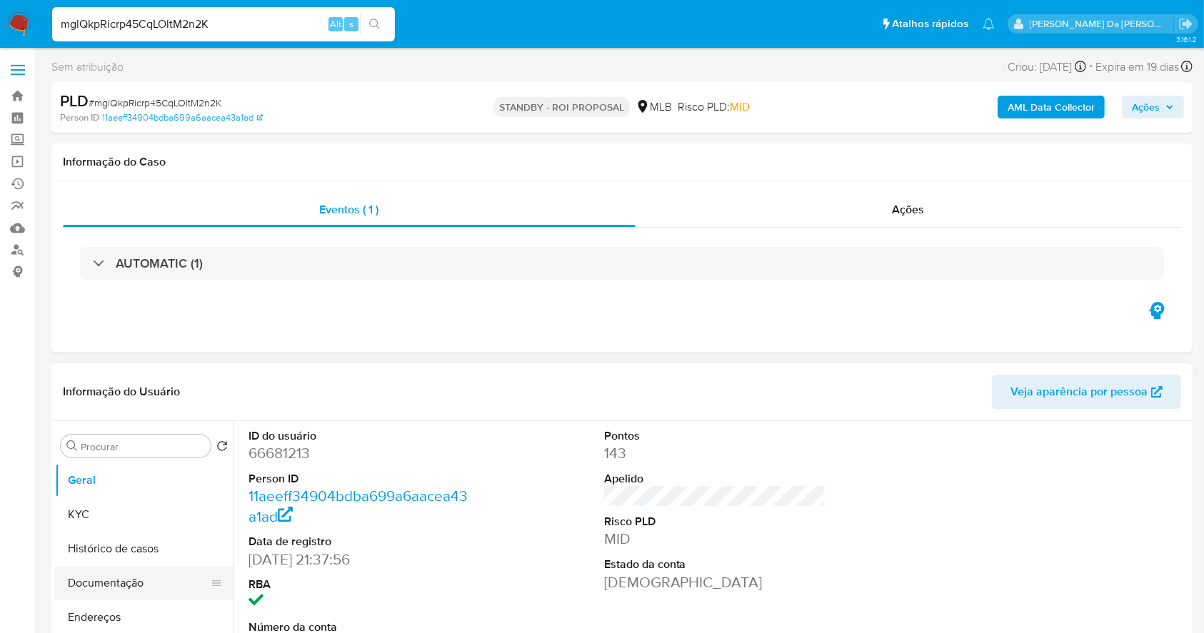
drag, startPoint x: 123, startPoint y: 586, endPoint x: 208, endPoint y: 568, distance: 86.8
click at [120, 586] on button "Documentação" at bounding box center [138, 583] width 167 height 34
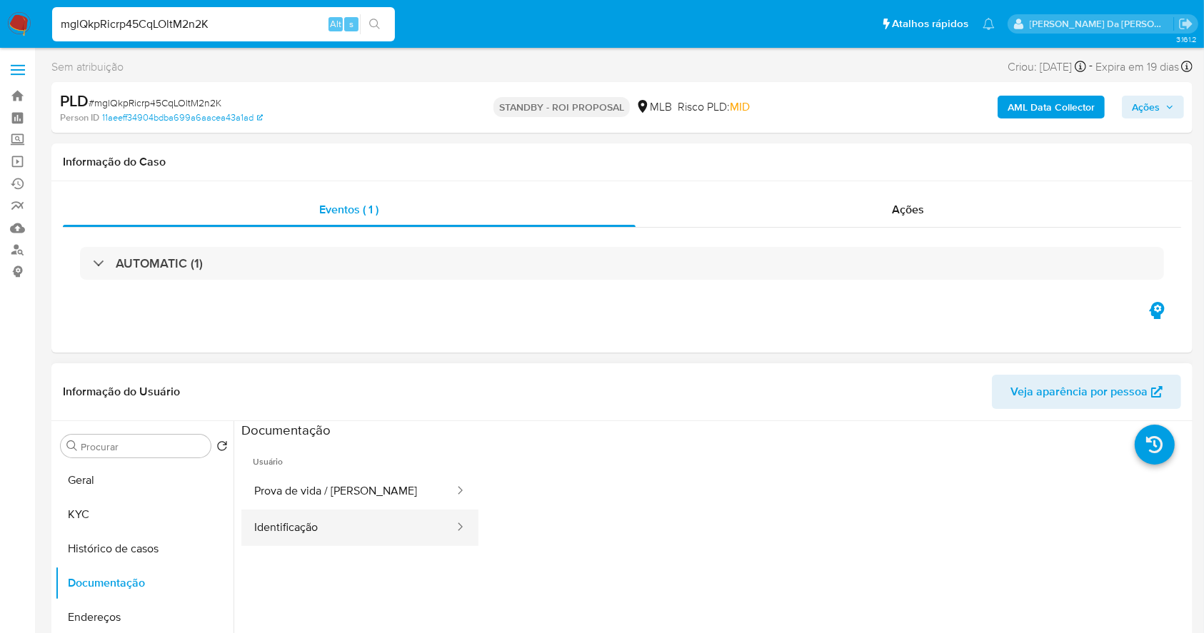
click at [314, 523] on button "Identificação" at bounding box center [348, 528] width 214 height 36
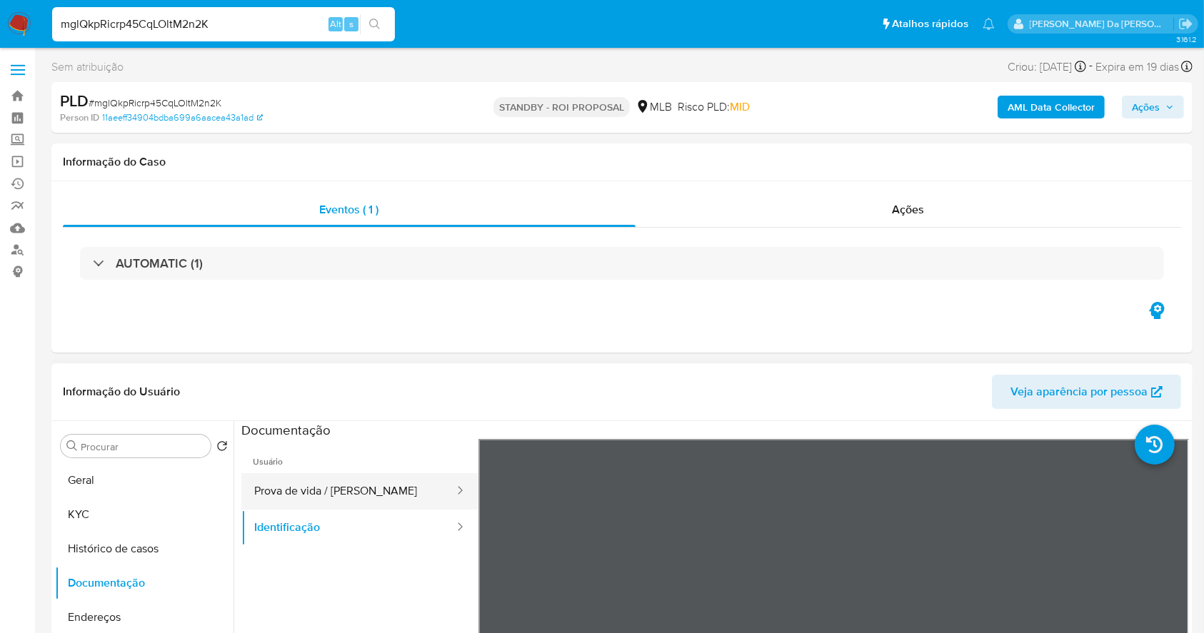
click at [359, 483] on button "Prova de vida / Selfie" at bounding box center [348, 491] width 214 height 36
click at [324, 21] on input "mglQkpRicrp45CqLOltM2n2K" at bounding box center [223, 24] width 343 height 19
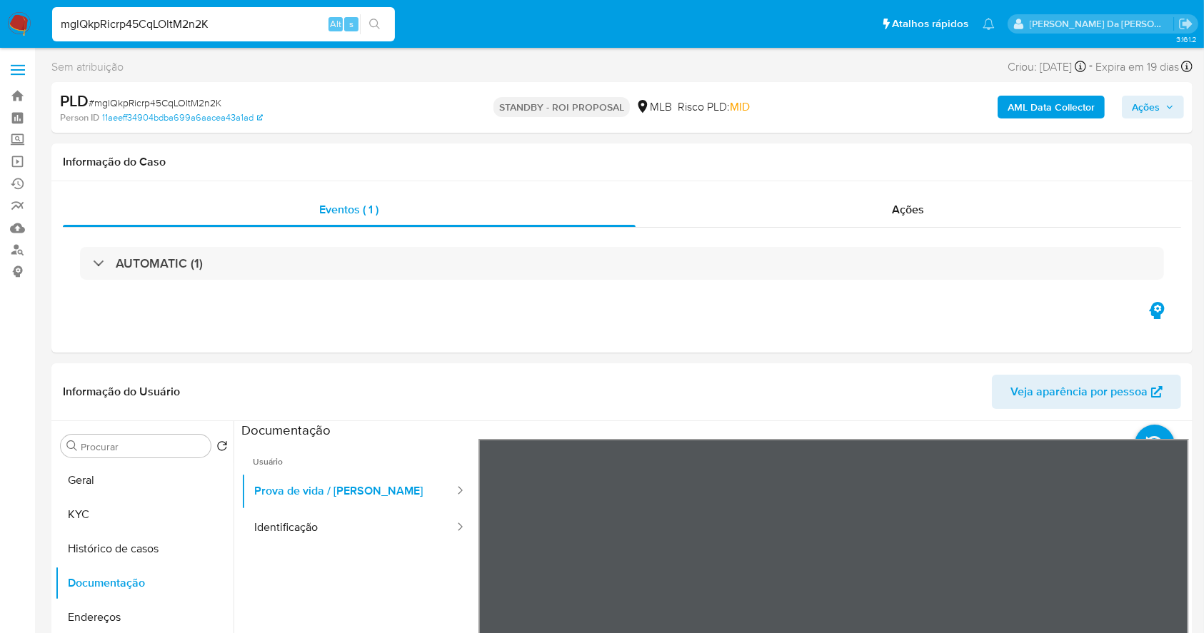
click at [324, 21] on input "mglQkpRicrp45CqLOltM2n2K" at bounding box center [223, 24] width 343 height 19
paste input "Ox9bpGzqdsNG9VbBQWYX5Cum"
type input "Ox9bpGzqdsNG9VbBQWYX5Cum"
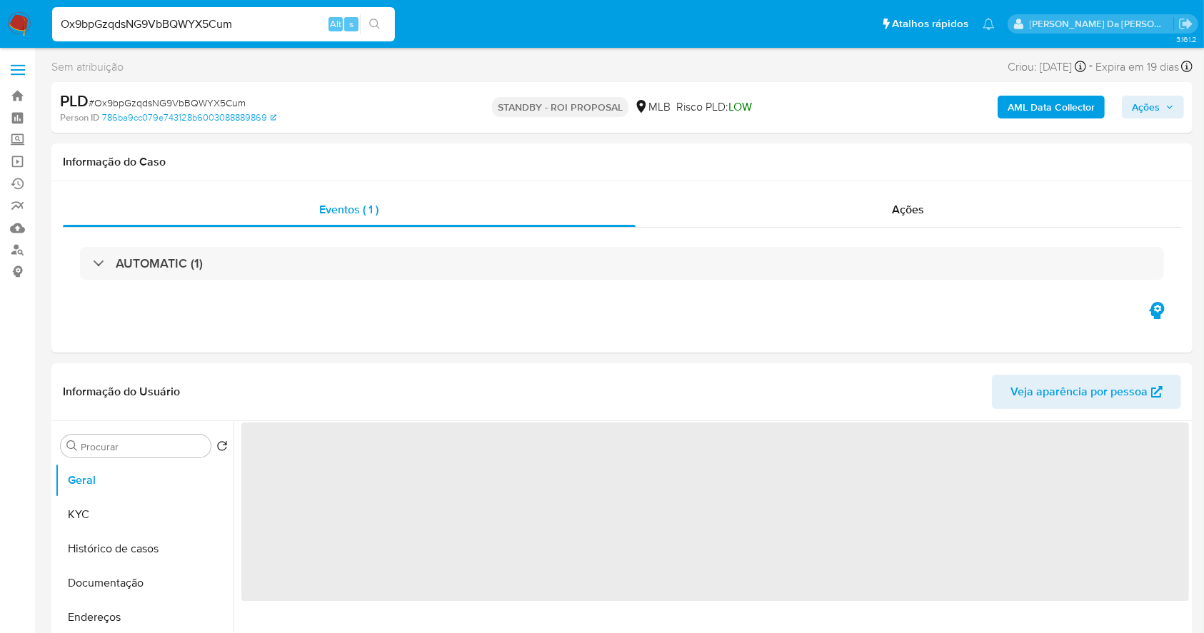
select select "10"
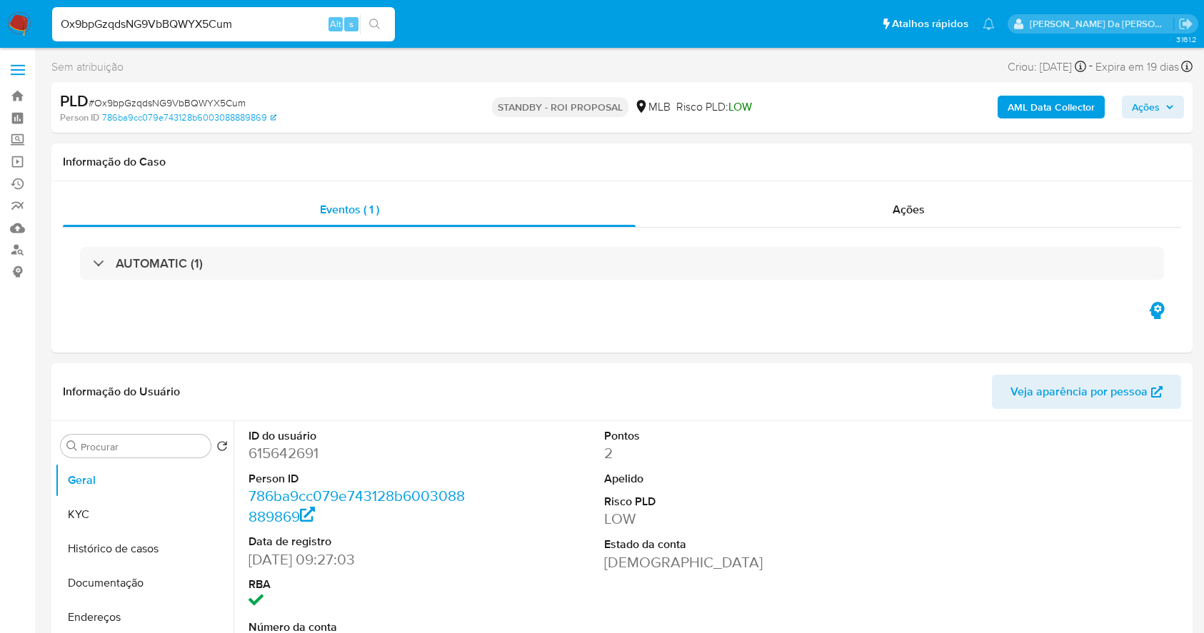
select select "10"
click at [263, 25] on input "Ox9bpGzqdsNG9VbBQWYX5Cum" at bounding box center [223, 24] width 343 height 19
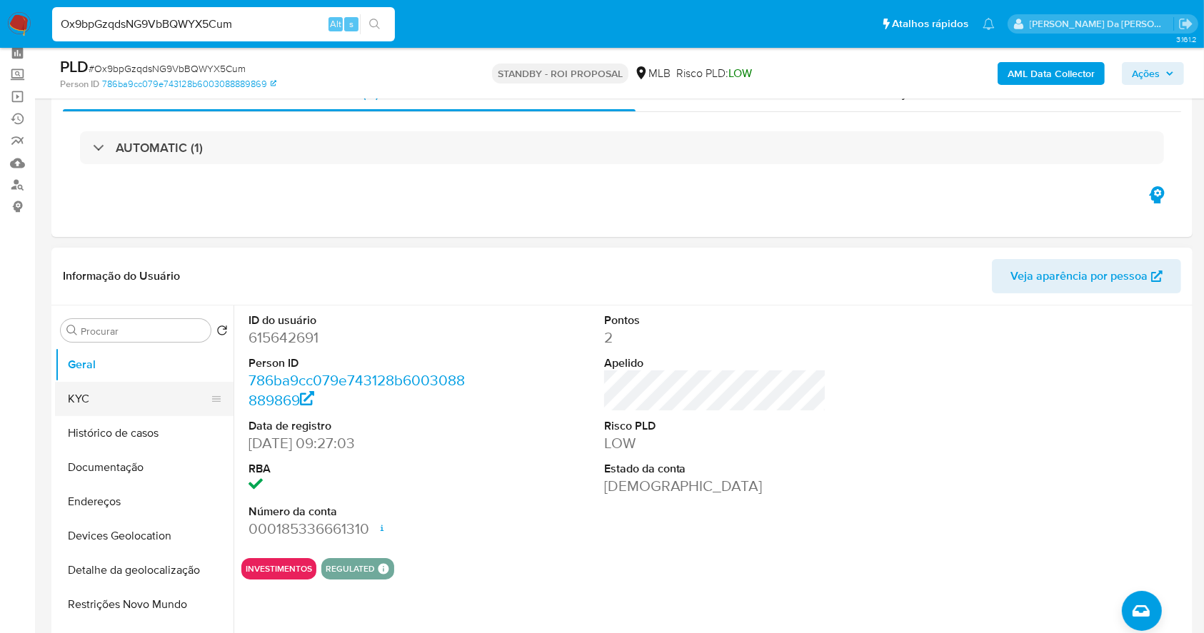
scroll to position [95, 0]
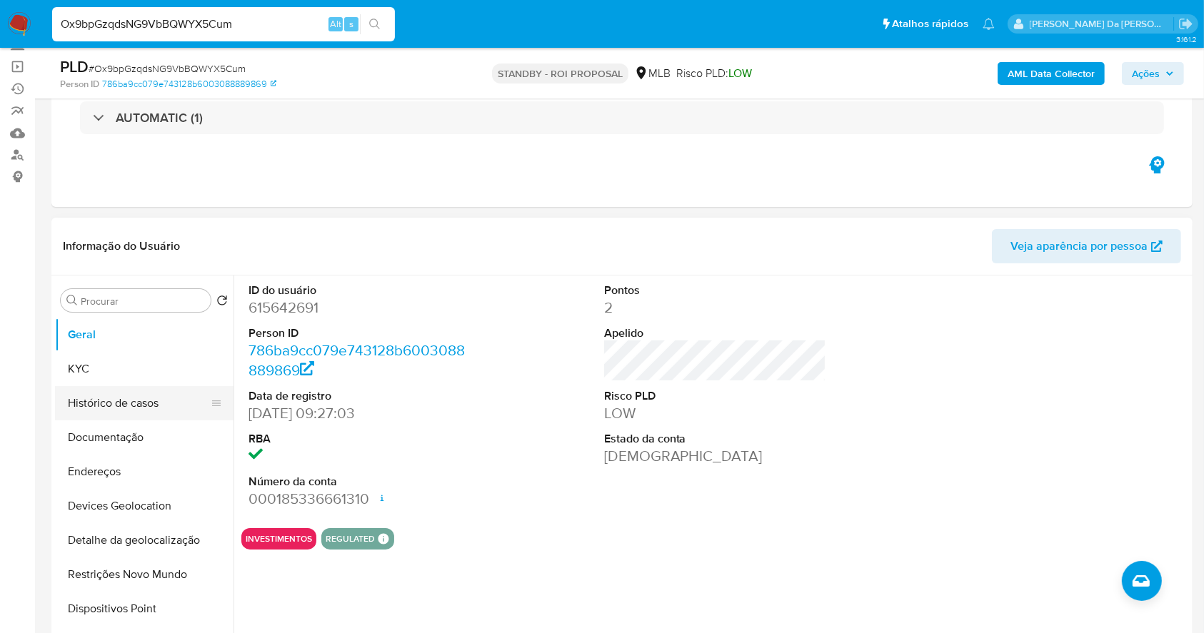
click at [145, 401] on button "Histórico de casos" at bounding box center [138, 403] width 167 height 34
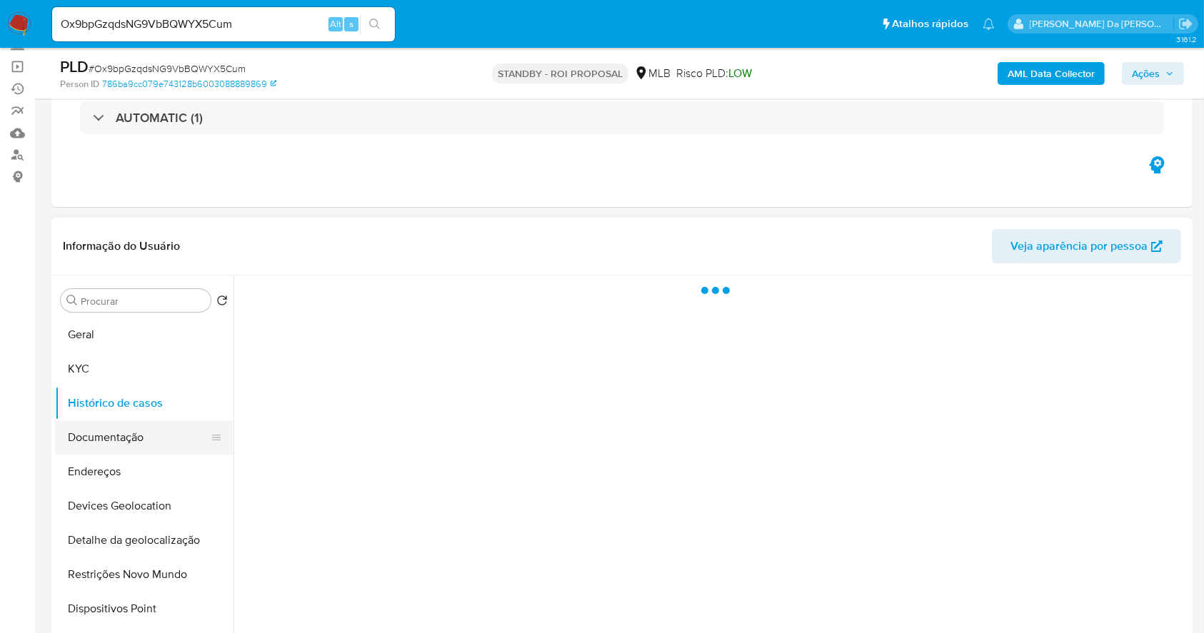
click at [143, 444] on button "Documentação" at bounding box center [138, 438] width 167 height 34
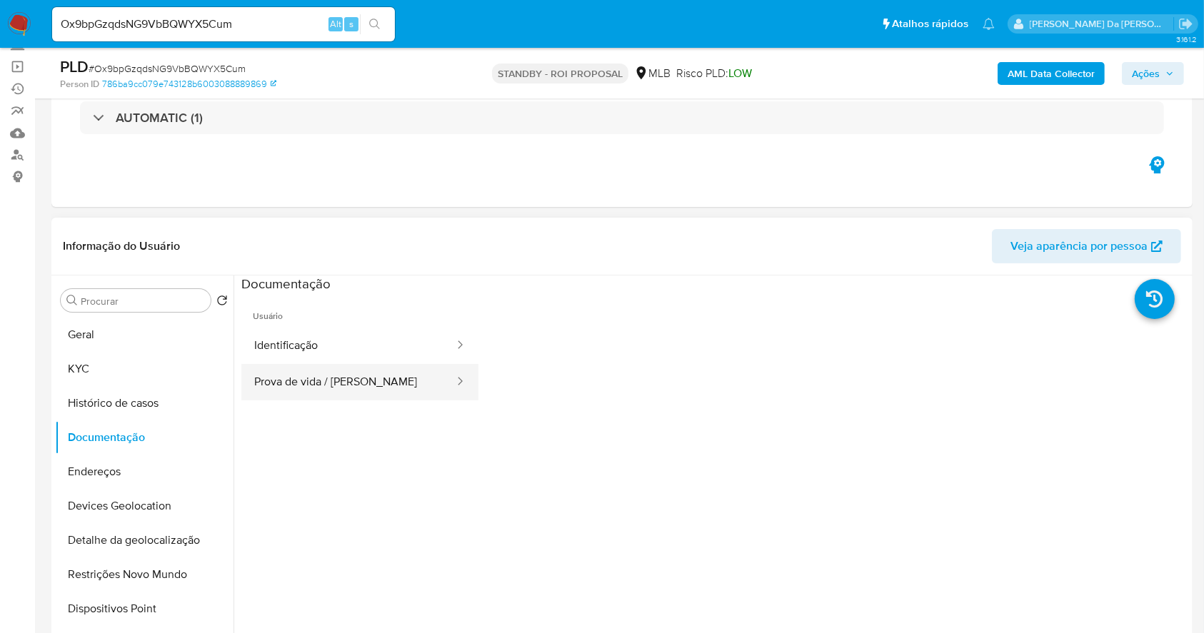
click at [319, 399] on ul "Usuário Identificação Prova de vida / Selfie" at bounding box center [359, 499] width 237 height 411
click at [365, 384] on button "Prova de vida / Selfie" at bounding box center [348, 382] width 214 height 36
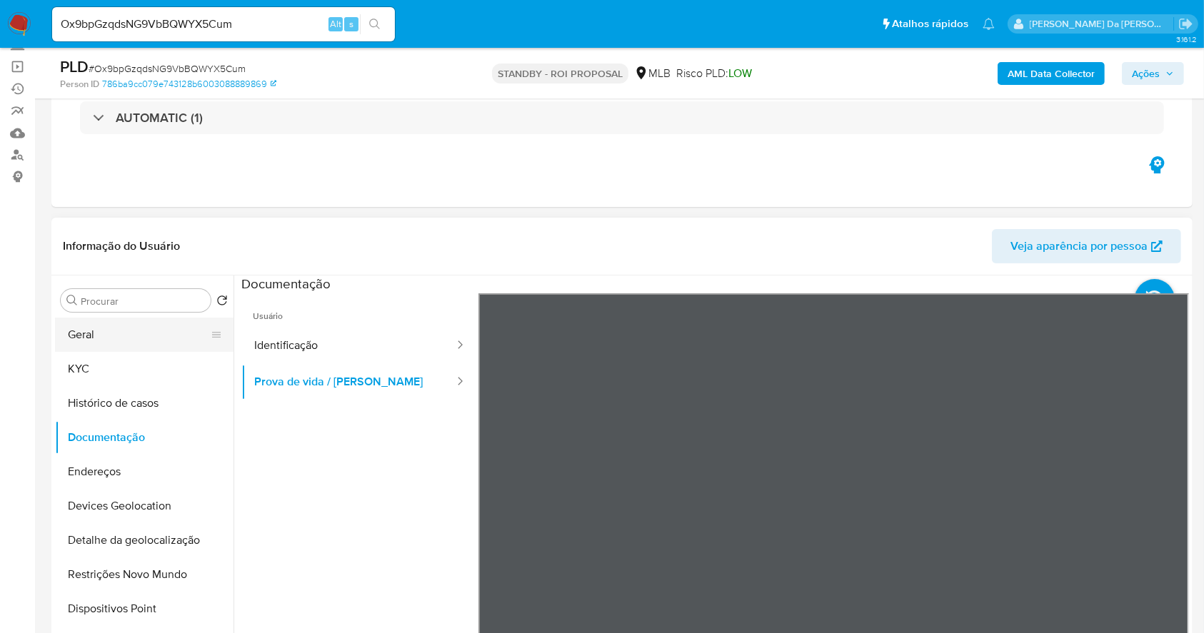
click at [92, 325] on button "Geral" at bounding box center [138, 335] width 167 height 34
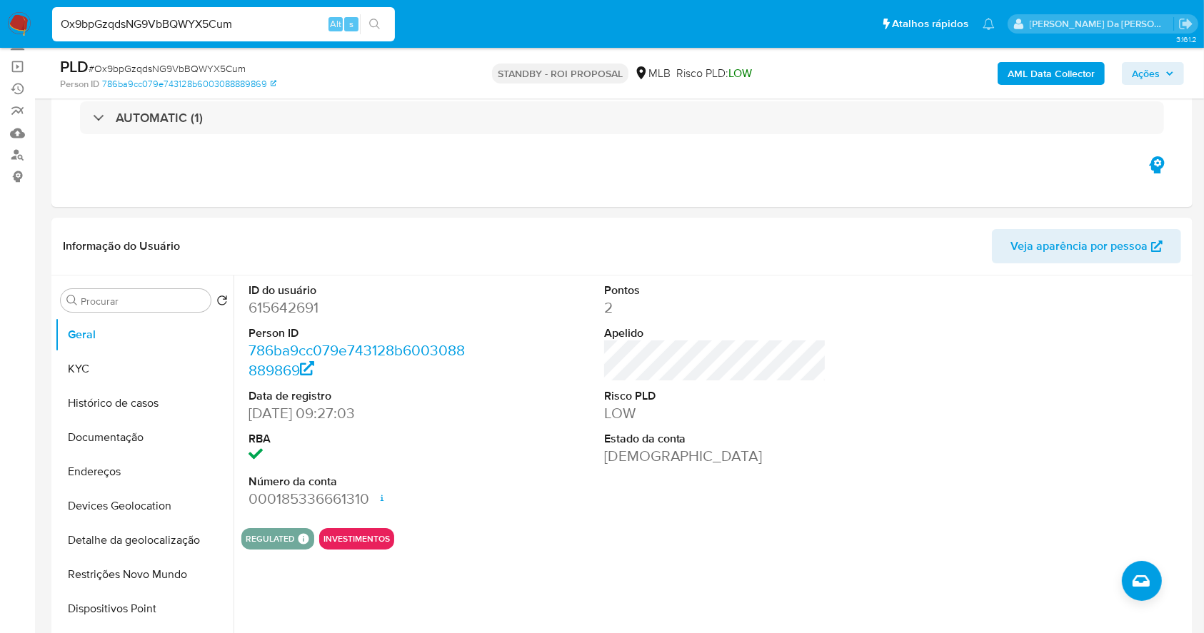
click at [242, 25] on input "Ox9bpGzqdsNG9VbBQWYX5Cum" at bounding box center [223, 24] width 343 height 19
paste input "IQ9yptJu7RbJor6gfuipmMIz"
type input "IQ9yptJu7RbJor6gfuipmMIz"
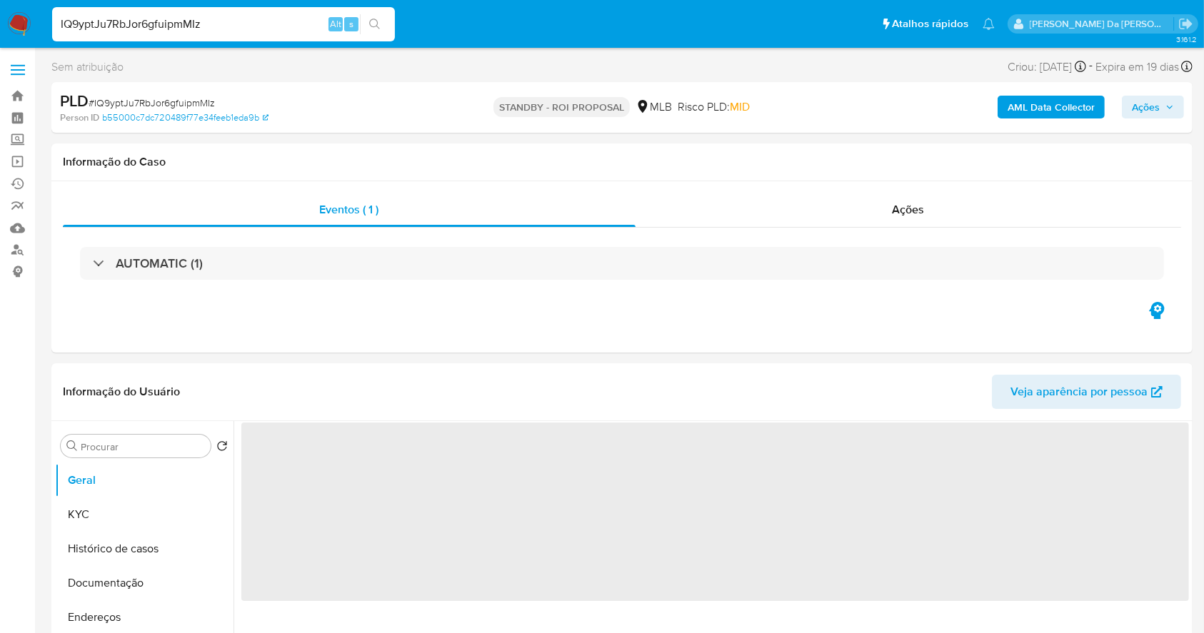
select select "10"
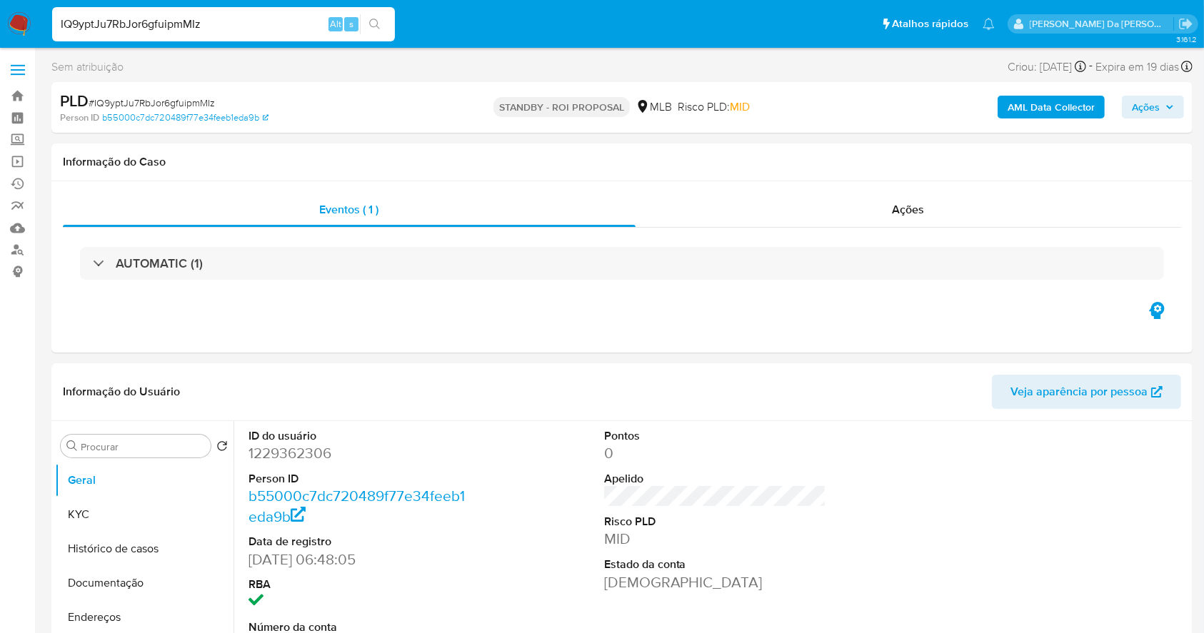
click at [294, 33] on div "IQ9yptJu7RbJor6gfuipmMIz Alt s" at bounding box center [223, 24] width 343 height 34
click at [293, 29] on input "IQ9yptJu7RbJor6gfuipmMIz" at bounding box center [223, 24] width 343 height 19
click at [291, 29] on input "IQ9yptJu7RbJor6gfuipmMIz" at bounding box center [223, 24] width 343 height 19
paste input "1229362306"
type input "1229362306"
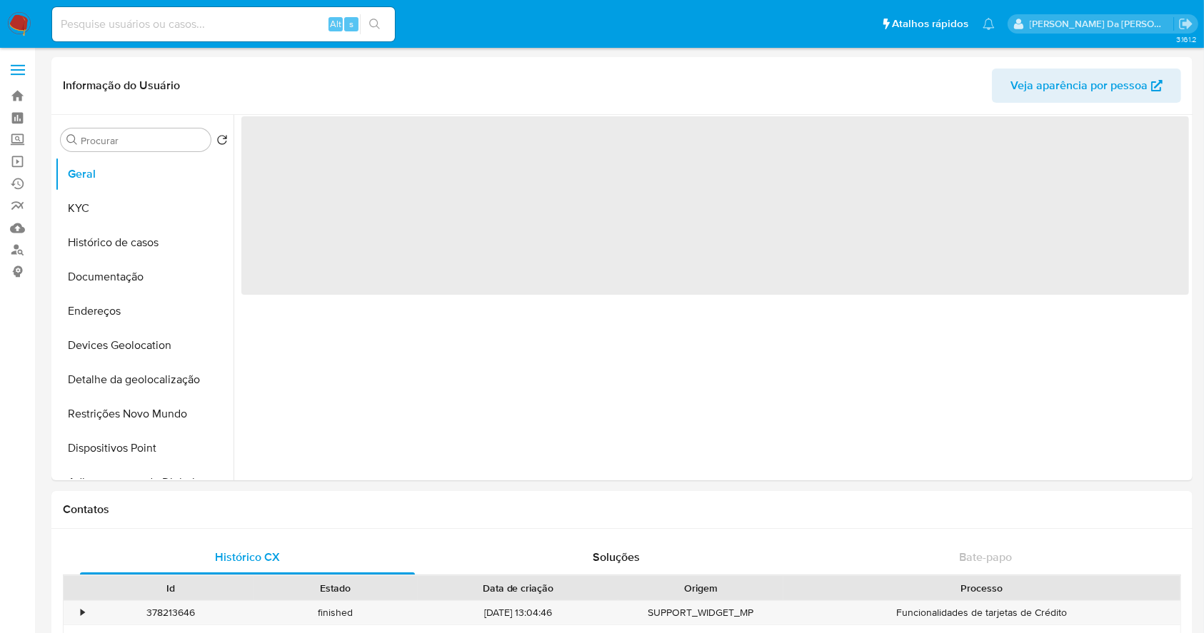
select select "10"
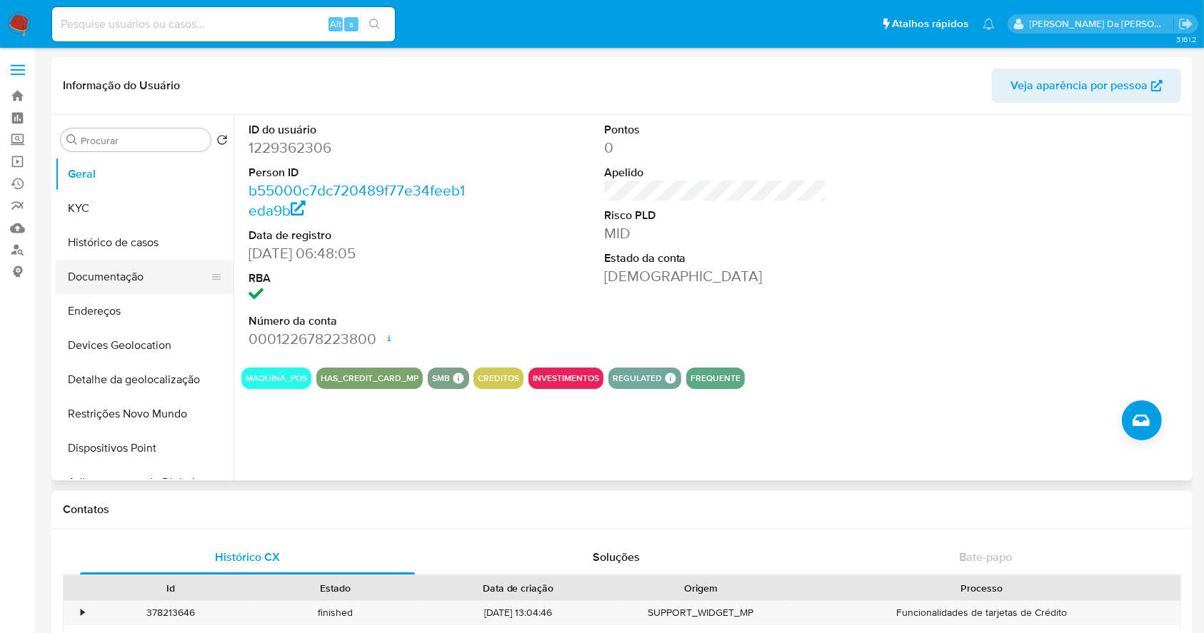
click at [116, 274] on button "Documentação" at bounding box center [138, 277] width 167 height 34
click at [114, 274] on button "Documentação" at bounding box center [138, 277] width 167 height 34
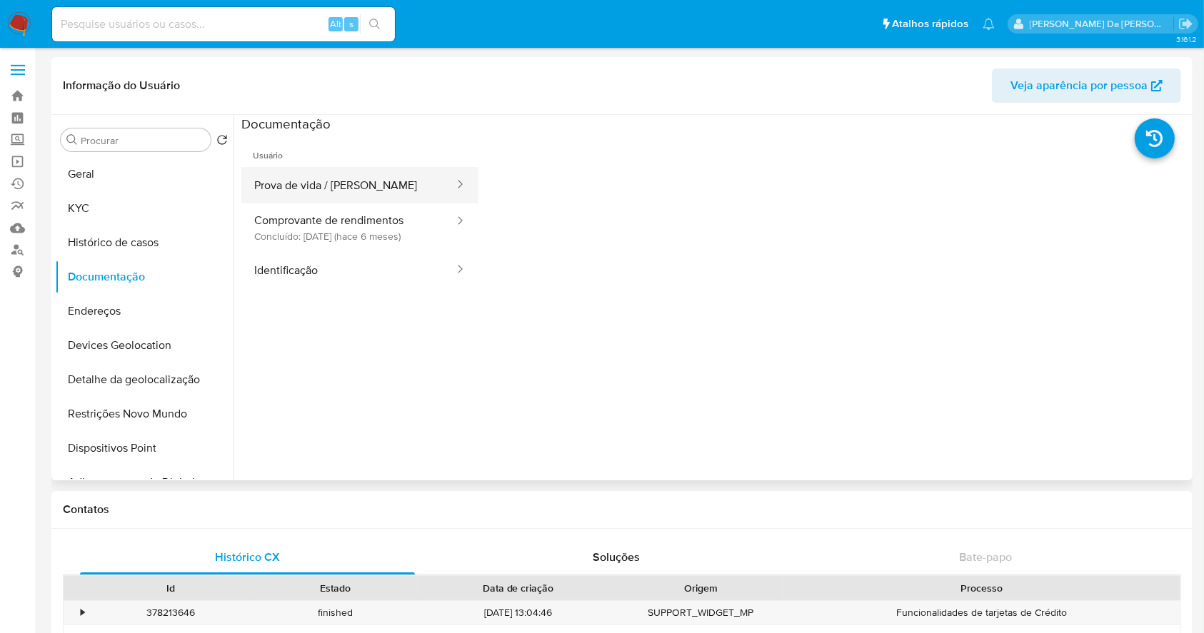
drag, startPoint x: 355, startPoint y: 179, endPoint x: 366, endPoint y: 190, distance: 16.2
click at [356, 180] on button "Prova de vida / Selfie" at bounding box center [348, 185] width 214 height 36
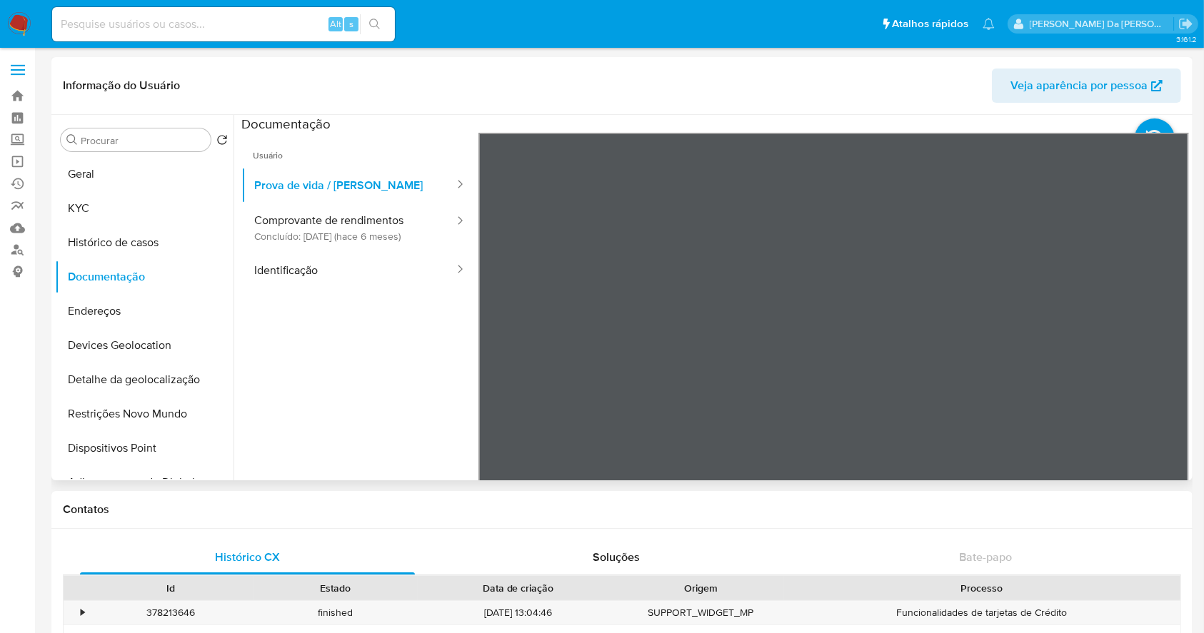
drag, startPoint x: 404, startPoint y: 241, endPoint x: 368, endPoint y: 301, distance: 70.8
click at [403, 241] on button "Comprovante de rendimentos Concluído: 20/04/2025 (hace 6 meses)" at bounding box center [348, 228] width 214 height 49
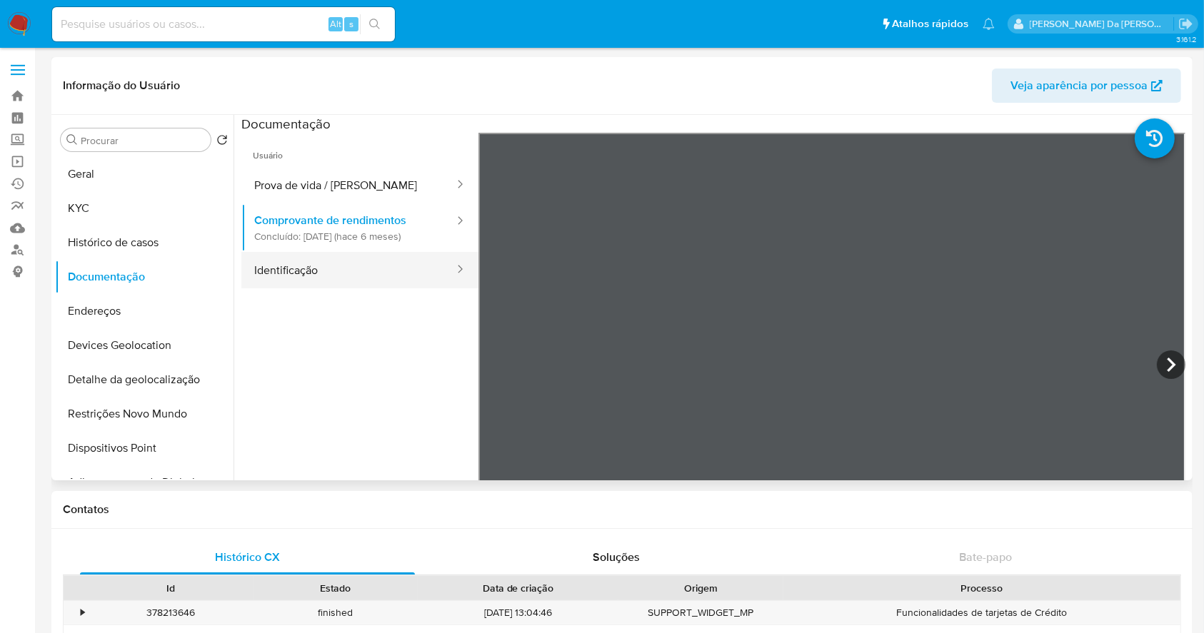
click at [314, 268] on button "Identificação" at bounding box center [348, 270] width 214 height 36
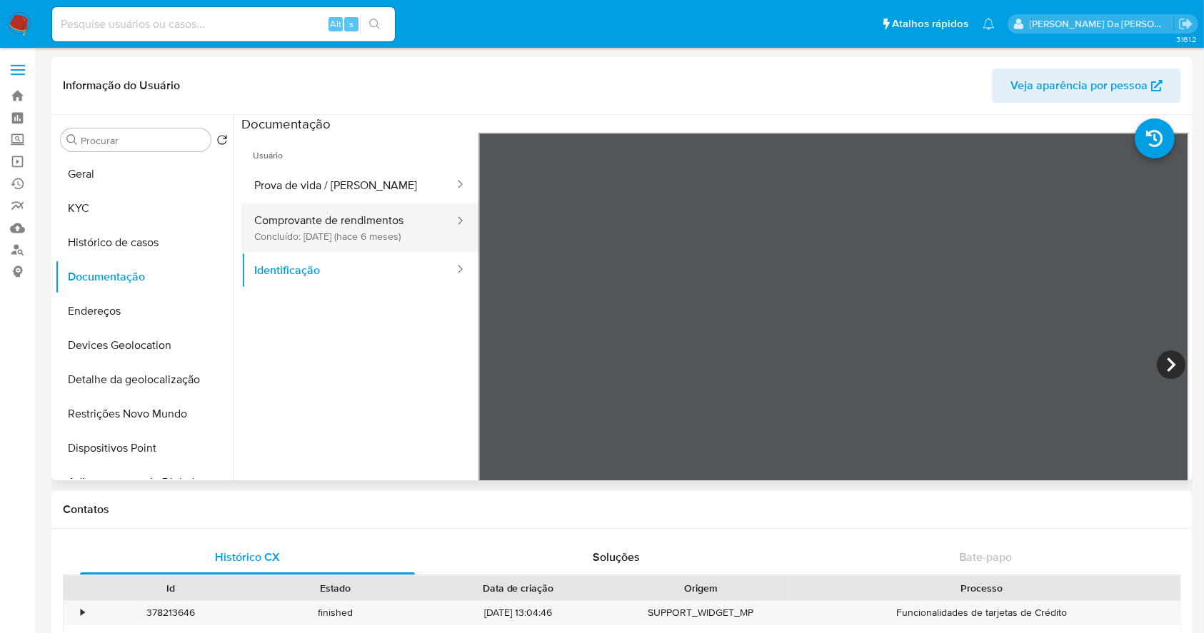
click at [390, 229] on button "Comprovante de rendimentos Concluído: 20/04/2025 (hace 6 meses)" at bounding box center [348, 228] width 214 height 49
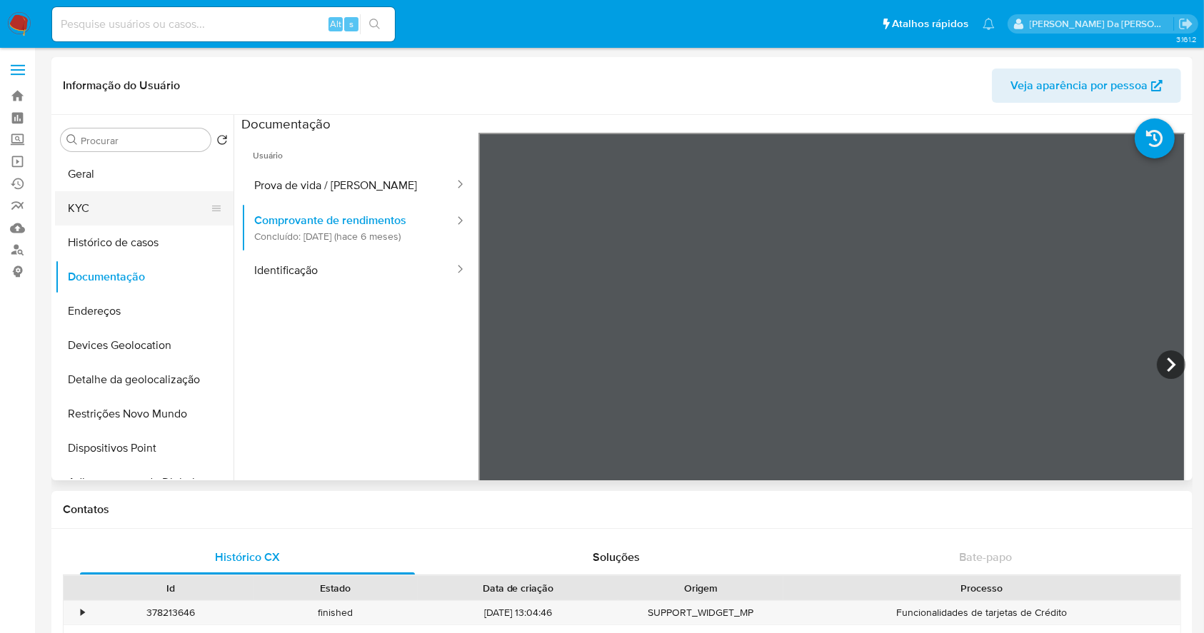
click at [142, 215] on button "KYC" at bounding box center [138, 208] width 167 height 34
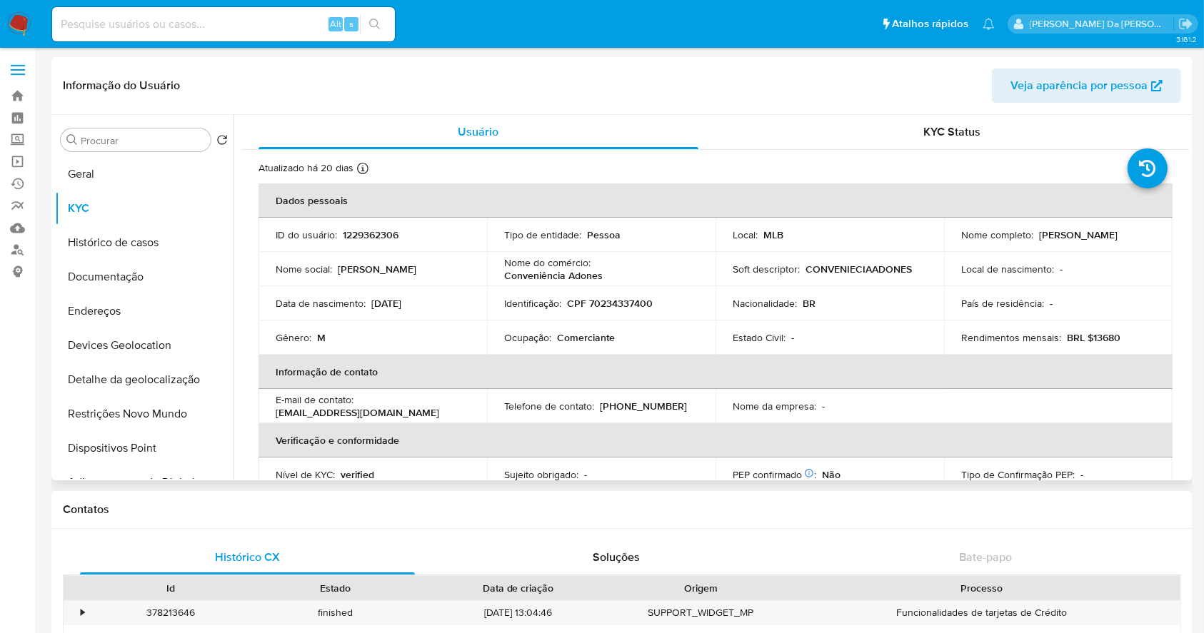
click at [588, 272] on p "Conveniência Adones" at bounding box center [553, 275] width 99 height 13
click at [601, 284] on td "Nome do comércio : Conveniência Adones" at bounding box center [601, 269] width 229 height 34
click at [602, 284] on td "Nome do comércio : Conveniência Adones" at bounding box center [601, 269] width 229 height 34
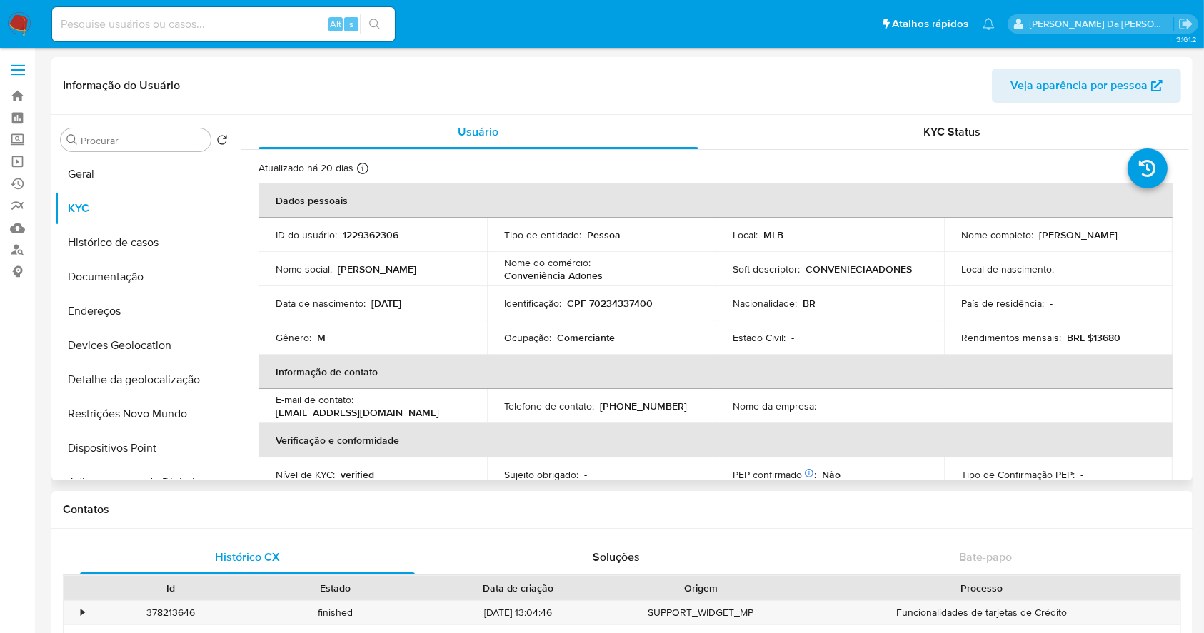
click at [578, 271] on p "Conveniência Adones" at bounding box center [553, 275] width 99 height 13
click at [303, 32] on input at bounding box center [223, 24] width 343 height 19
paste input "XejSJlHebw4kfsVSQKQjPRuB"
type input "XejSJlHebw4kfsVSQKQjPRuB"
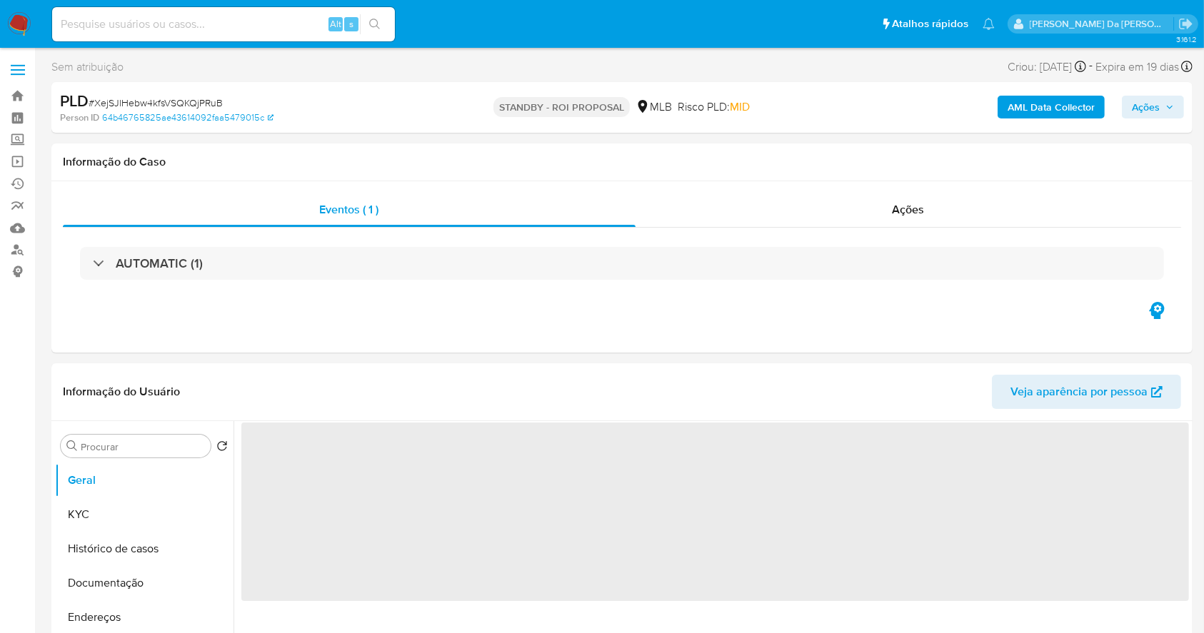
select select "10"
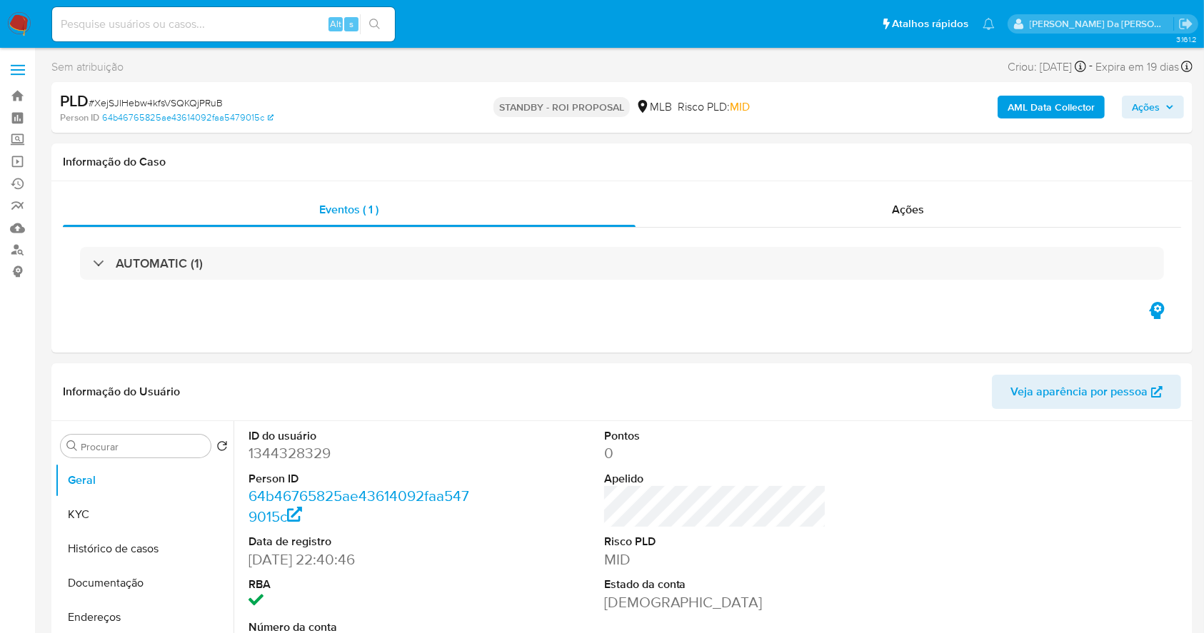
click at [280, 30] on input at bounding box center [223, 24] width 343 height 19
paste input "XejSJlHebw4kfsVSQKQjPRuB"
click at [91, 511] on button "KYC" at bounding box center [138, 515] width 167 height 34
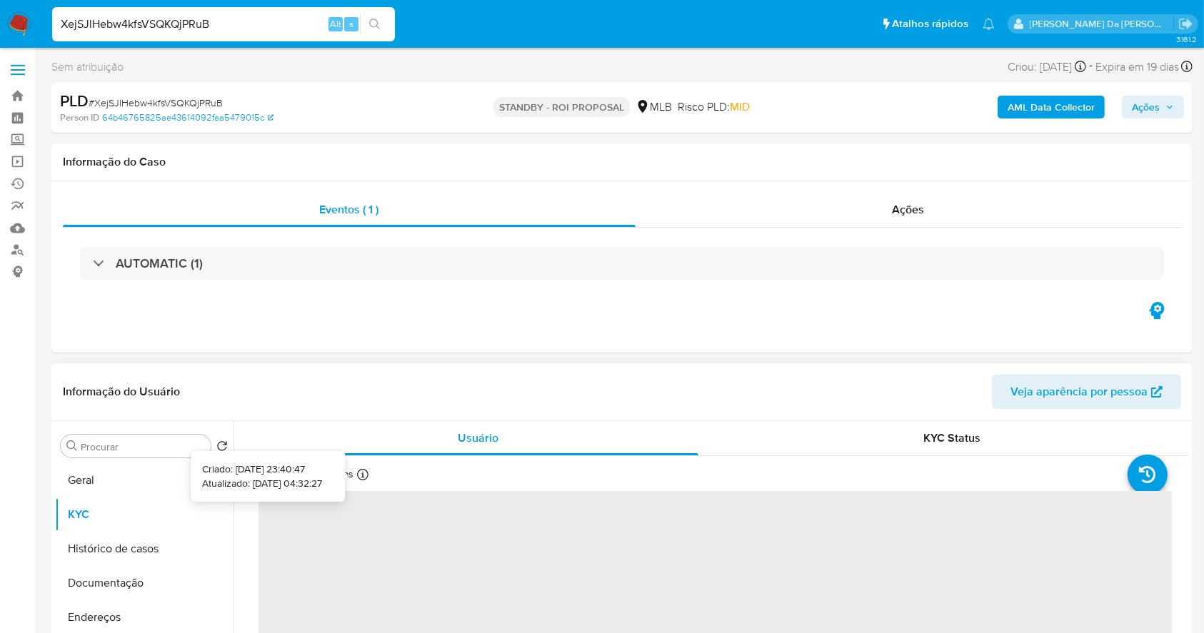
click at [360, 471] on icon at bounding box center [362, 474] width 11 height 11
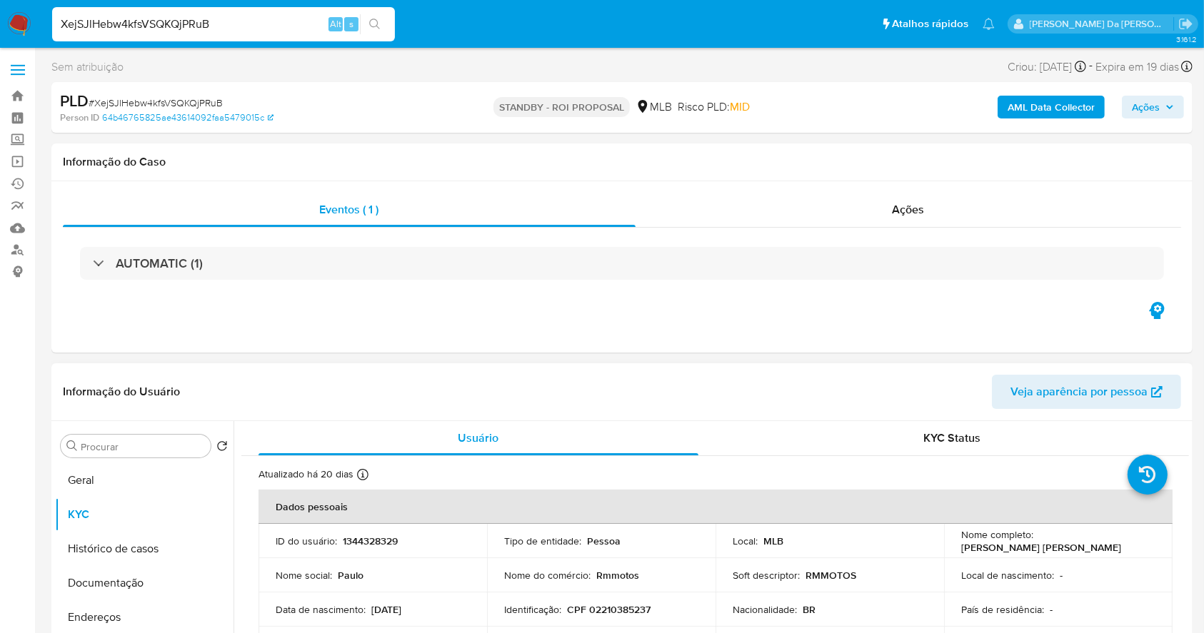
click at [661, 366] on div "Informação do Usuário Veja aparência por pessoa" at bounding box center [621, 393] width 1141 height 58
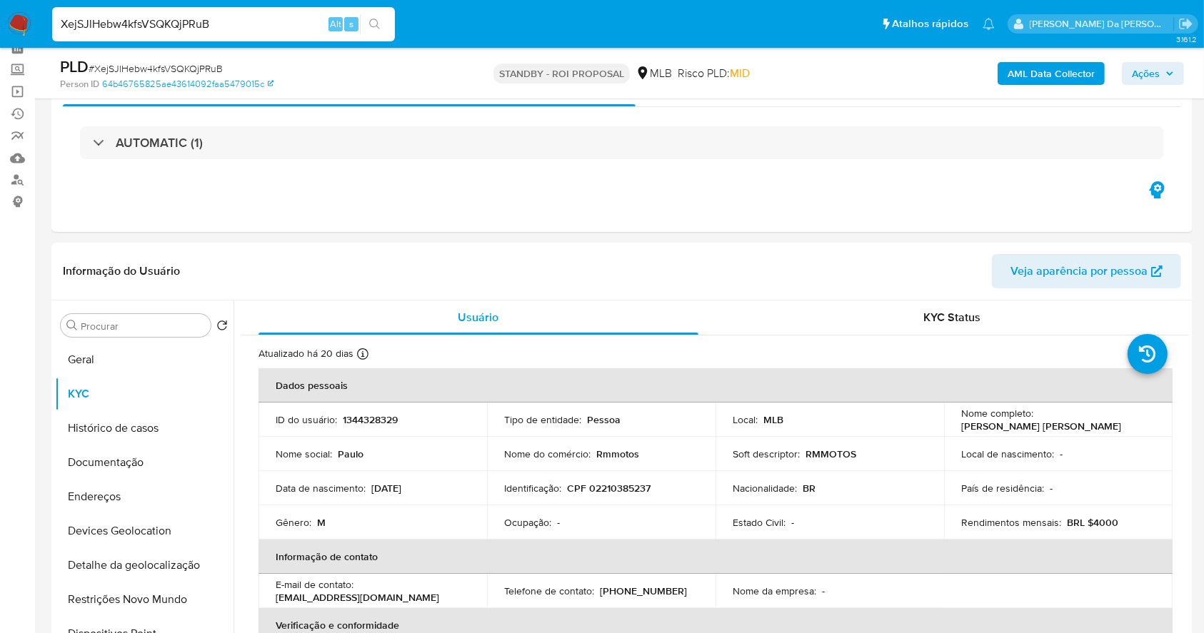
scroll to position [95, 0]
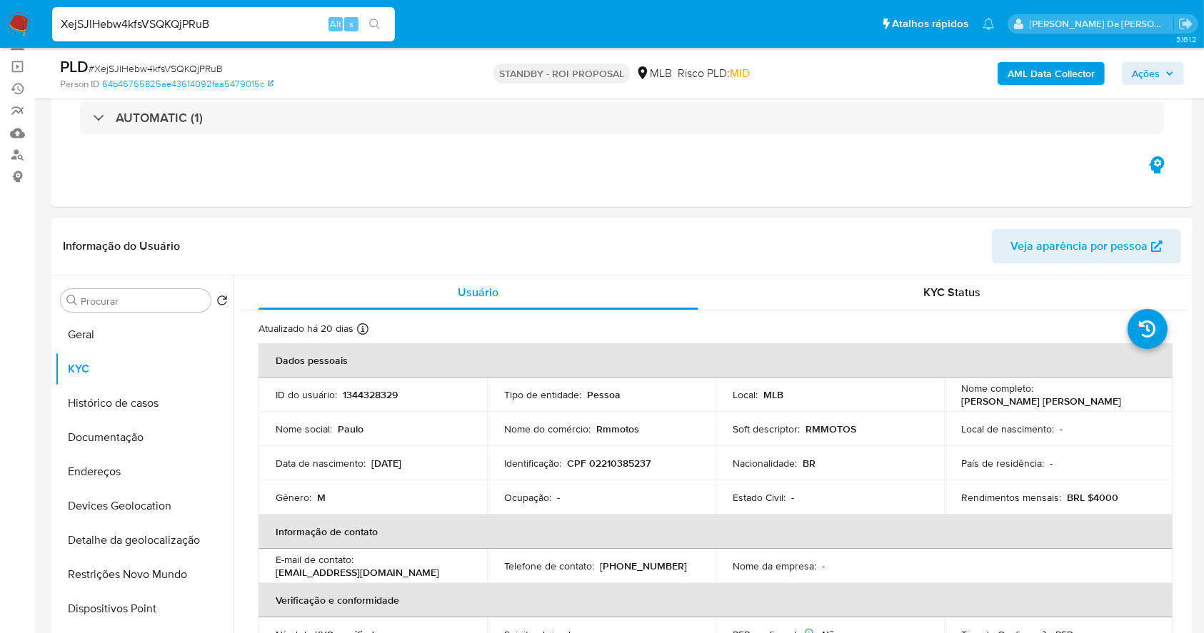
click at [371, 330] on div "Atualizado há 20 dias Criado: 02/04/2023 23:40:47 Atualizado: 18/09/2025 04:32:…" at bounding box center [335, 331] width 153 height 19
click at [362, 330] on icon at bounding box center [362, 329] width 11 height 11
click at [225, 23] on input "XejSJlHebw4kfsVSQKQjPRuB" at bounding box center [223, 24] width 343 height 19
paste input "DsNwrCkhvhMEMV9m1nknCgia"
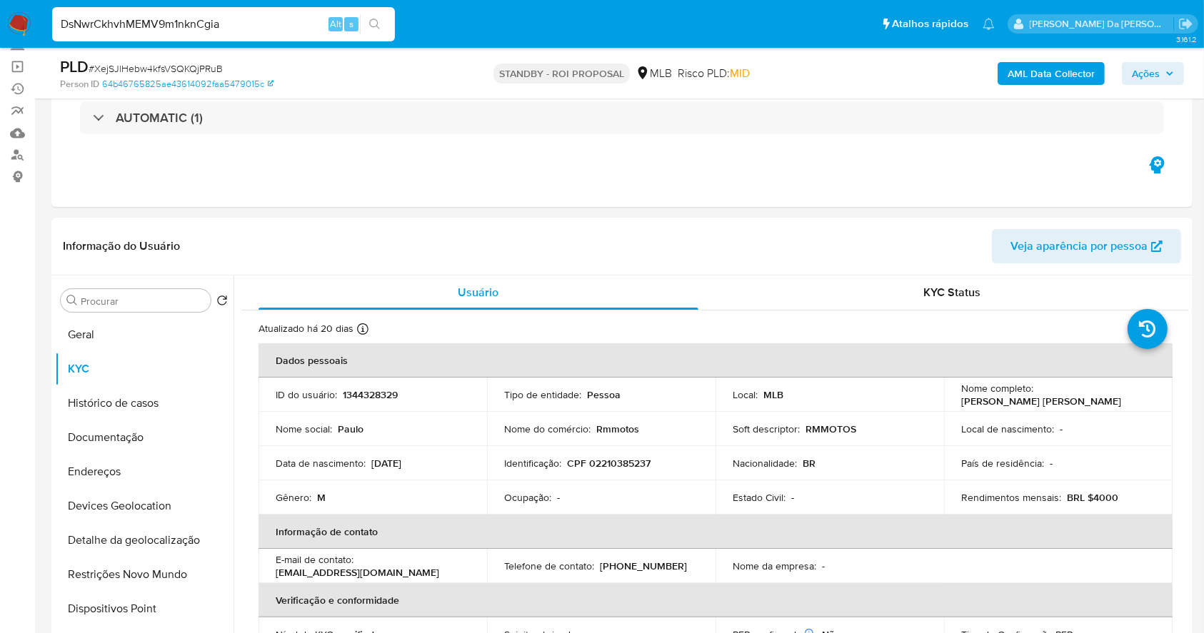
type input "DsNwrCkhvhMEMV9m1nknCgia"
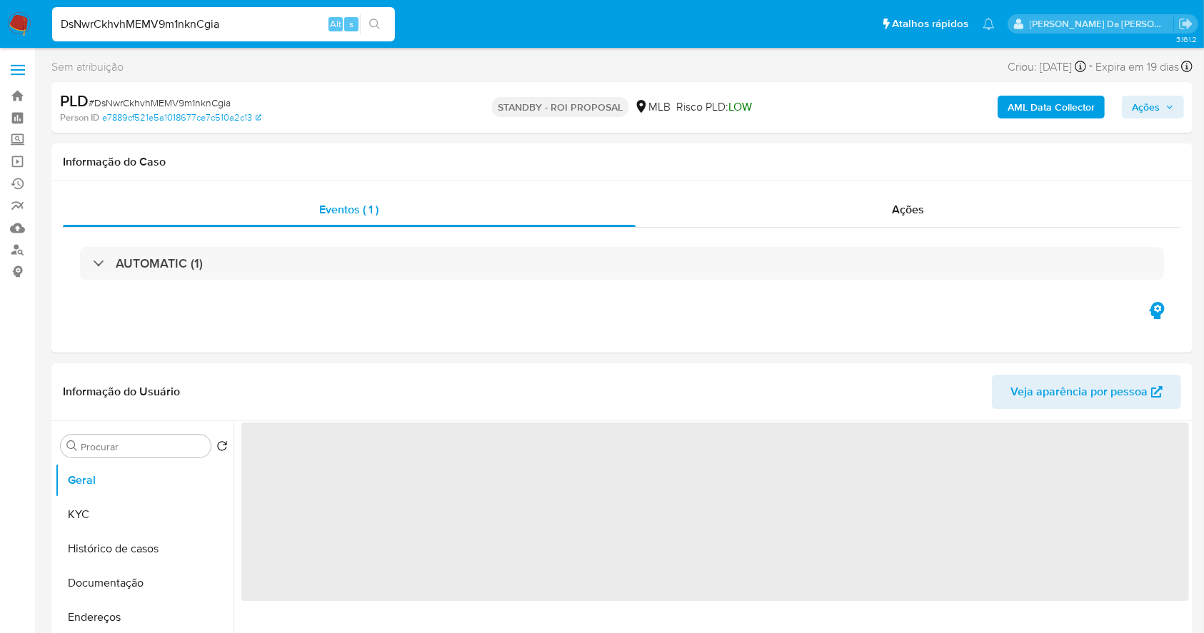
select select "10"
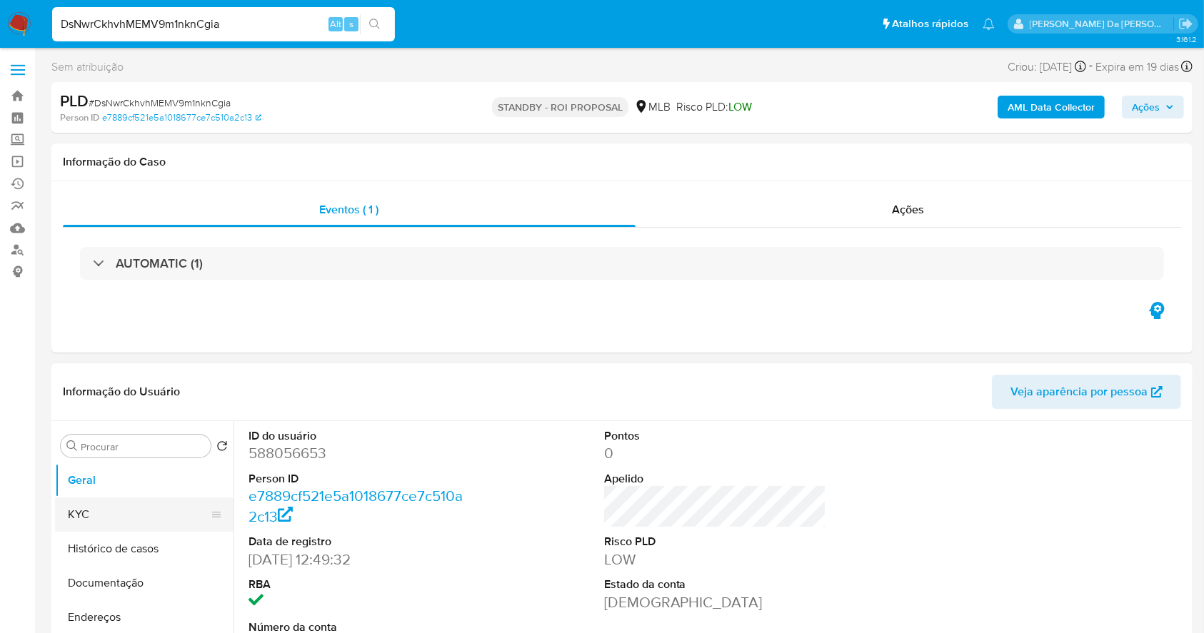
click at [114, 525] on button "KYC" at bounding box center [138, 515] width 167 height 34
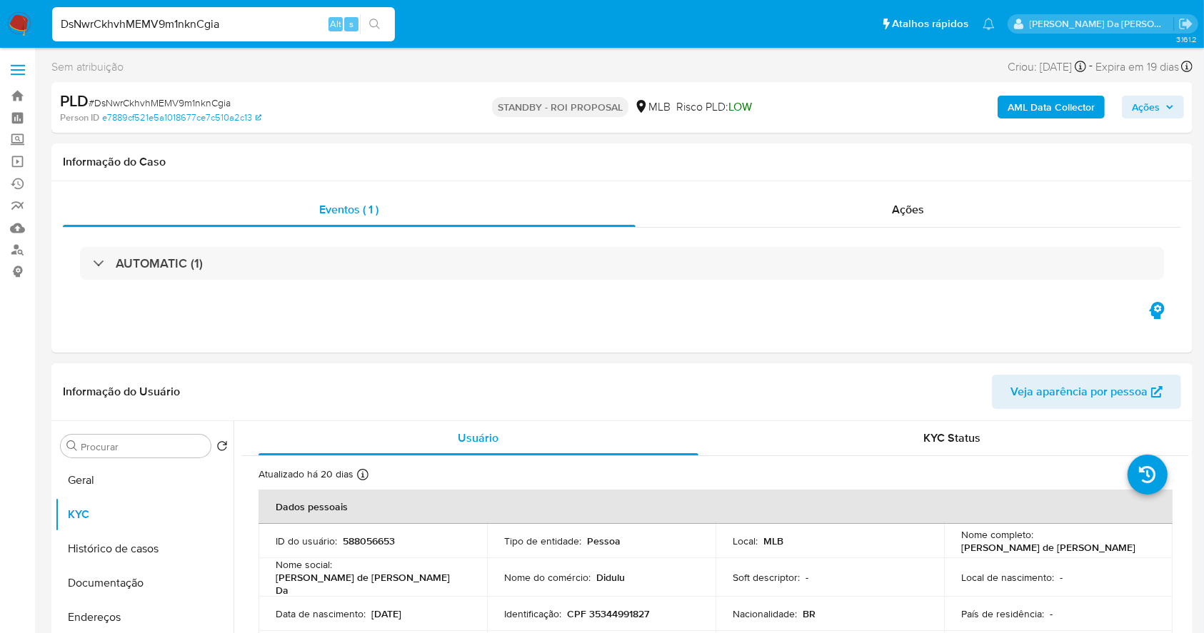
scroll to position [95, 0]
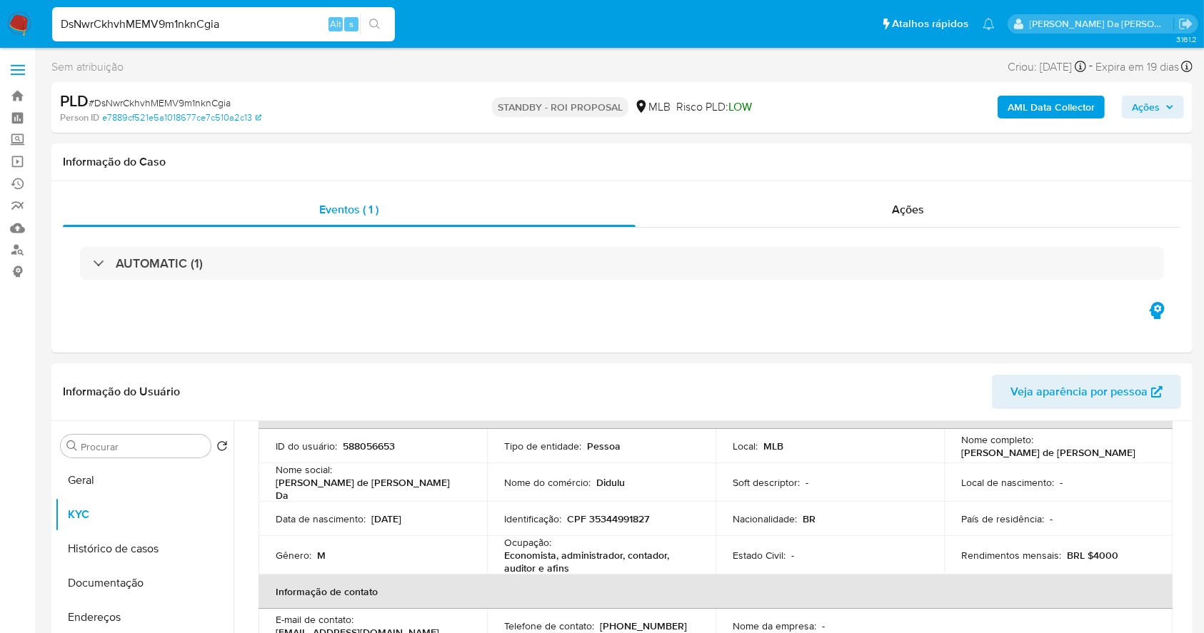
click at [611, 478] on p "Didulu" at bounding box center [610, 482] width 29 height 13
copy p "Didulu"
click at [166, 21] on input "DsNwrCkhvhMEMV9m1nknCgia" at bounding box center [223, 24] width 343 height 19
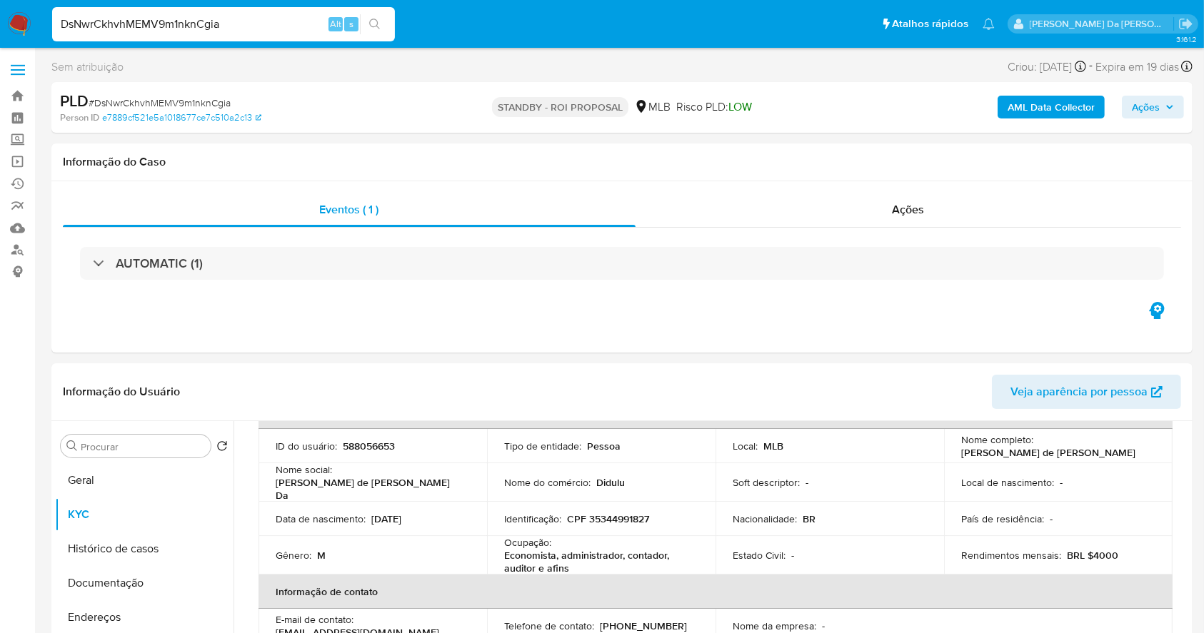
paste input "L6l8IqHi5tG6fsU0ai4YITaz"
type input "L6l8IqHi5tG6fsU0ai4YITaz"
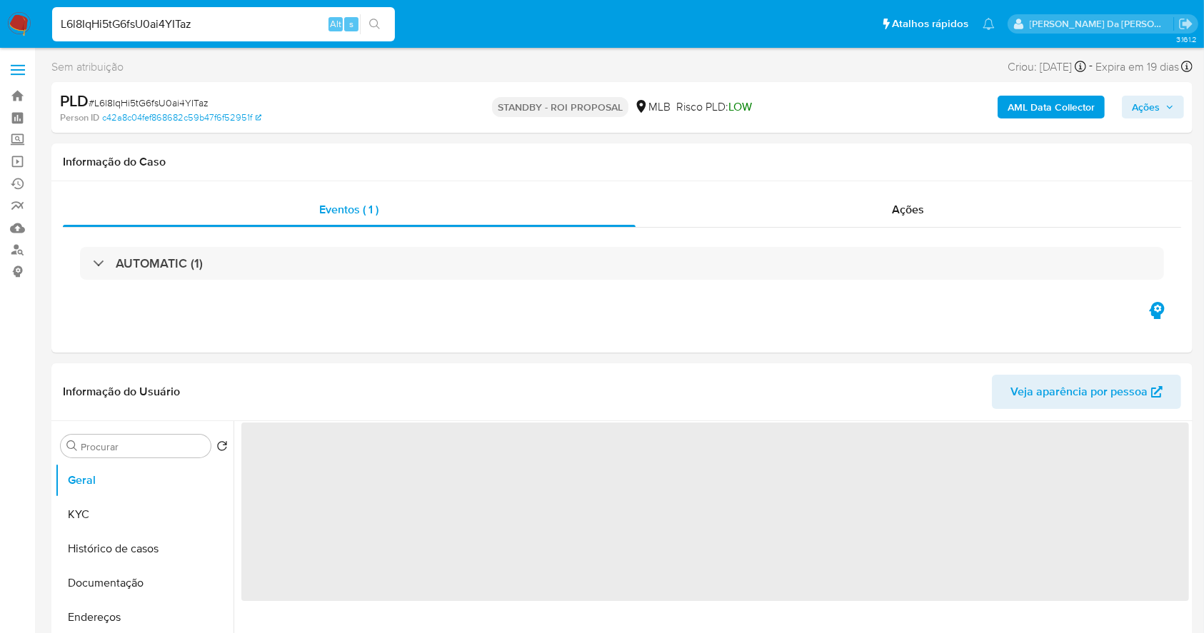
select select "10"
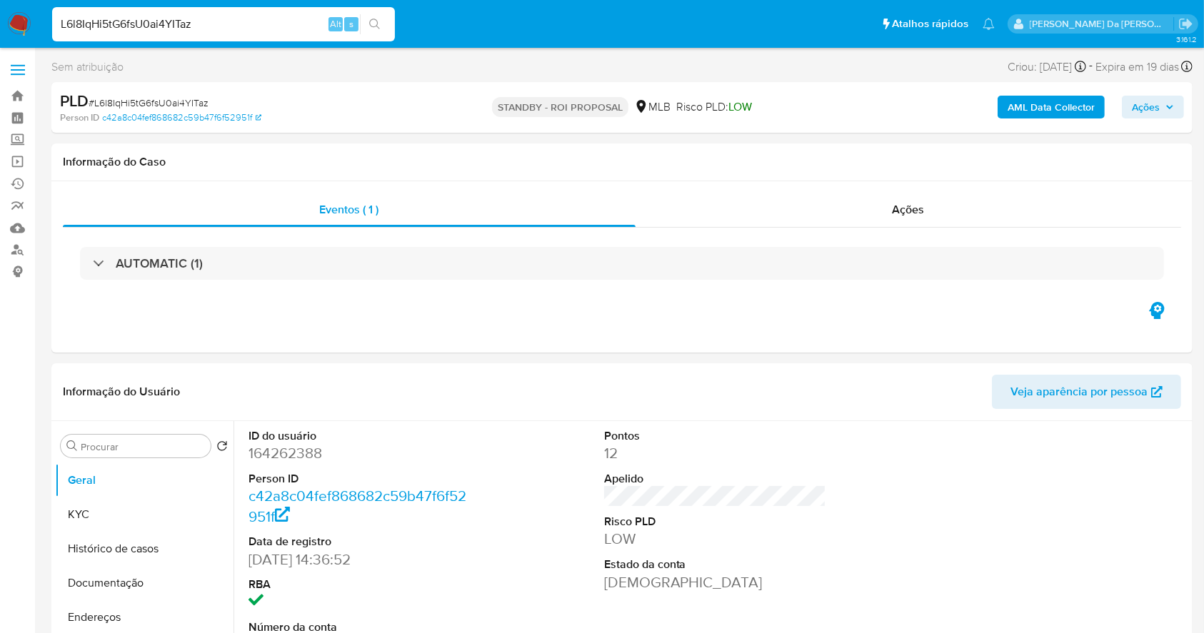
scroll to position [328, 0]
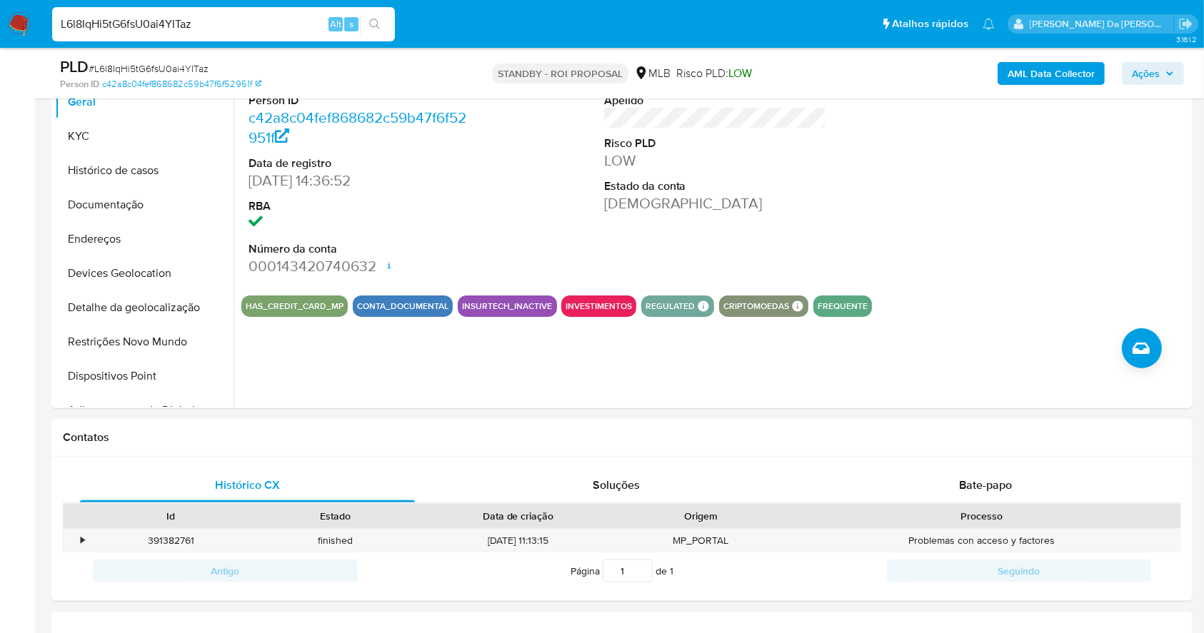
click at [284, 25] on input "L6l8IqHi5tG6fsU0ai4YITaz" at bounding box center [223, 24] width 343 height 19
paste input "InL2VK5wtk2V4BdaSXwUQBwh"
click at [285, 25] on input "L6l8IqHi5tG6fsU0ai4YITazInL2VK5wtk2V4BdaSXwUQBwh" at bounding box center [223, 24] width 343 height 19
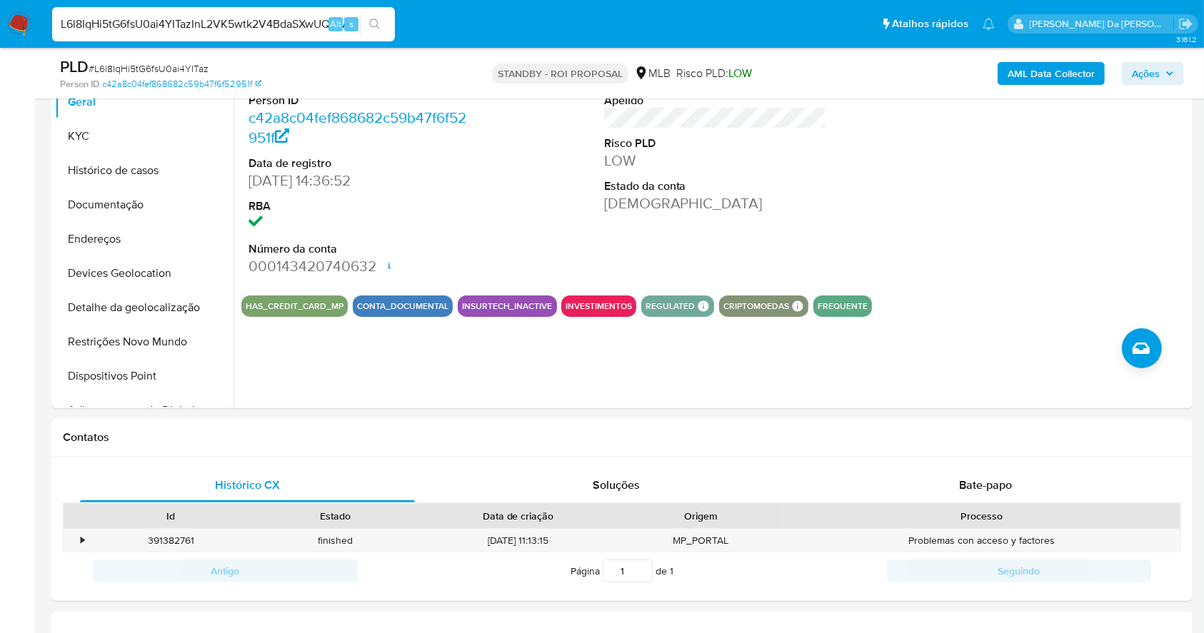
paste input
type input "InL2VK5wtk2V4BdaSXwUQBwh"
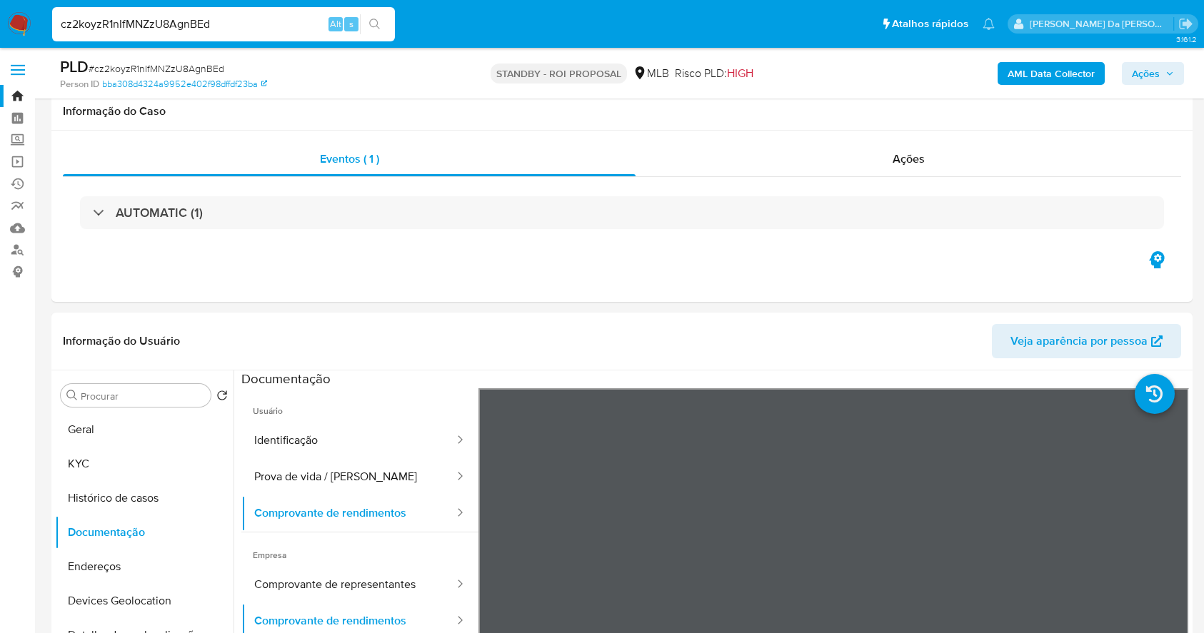
select select "50"
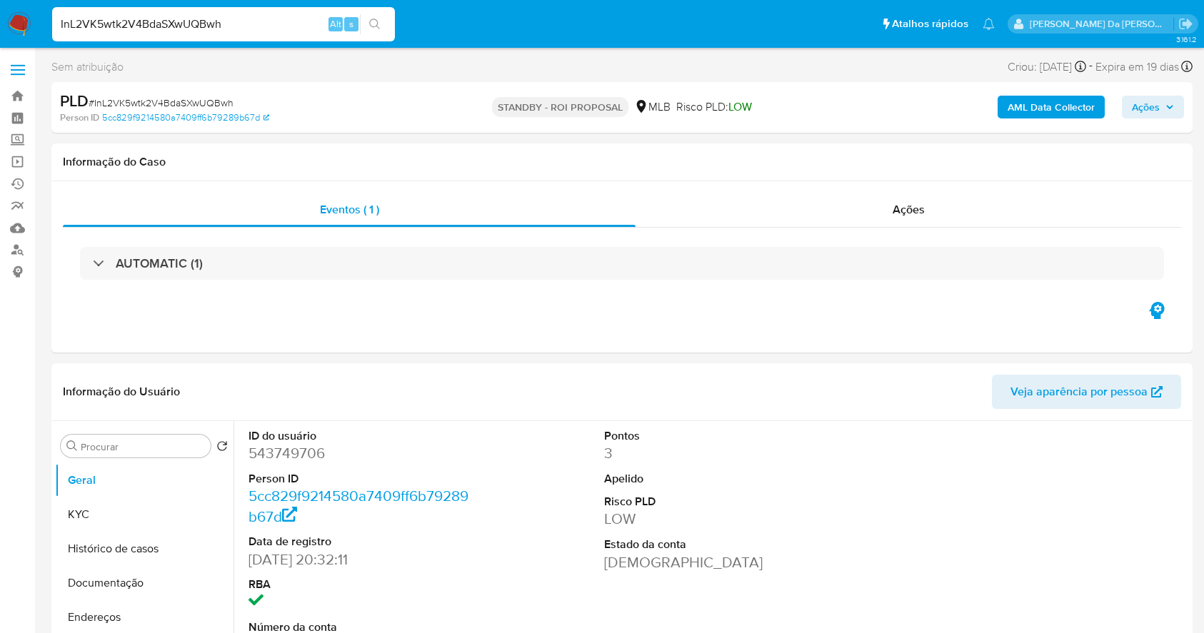
select select "10"
